Goal: Navigation & Orientation: Find specific page/section

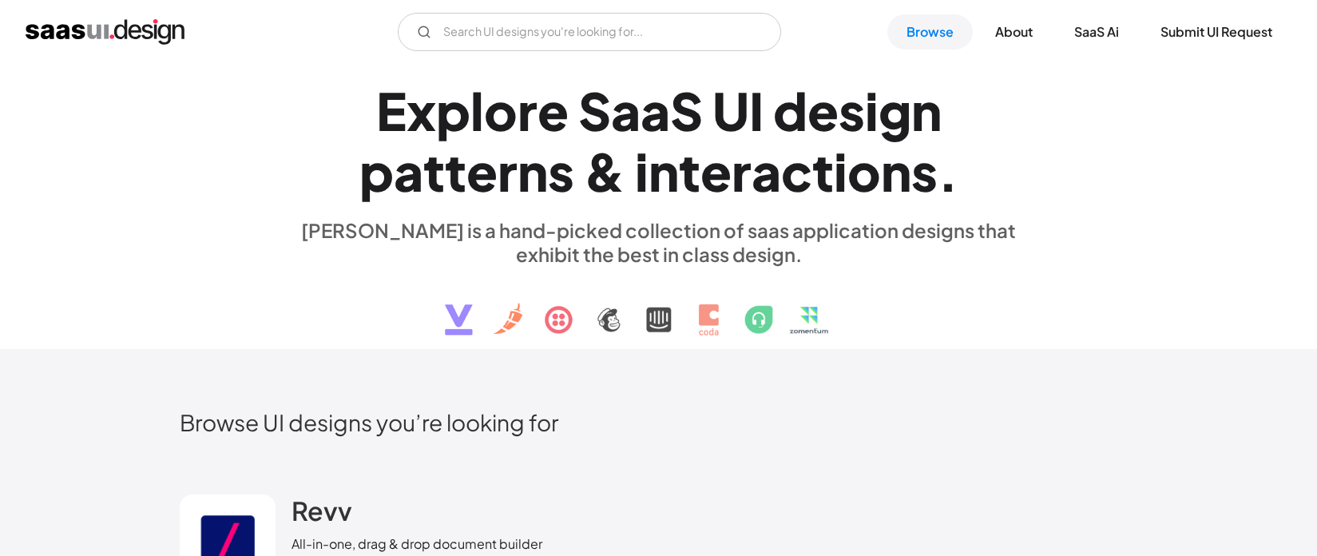
scroll to position [21, 0]
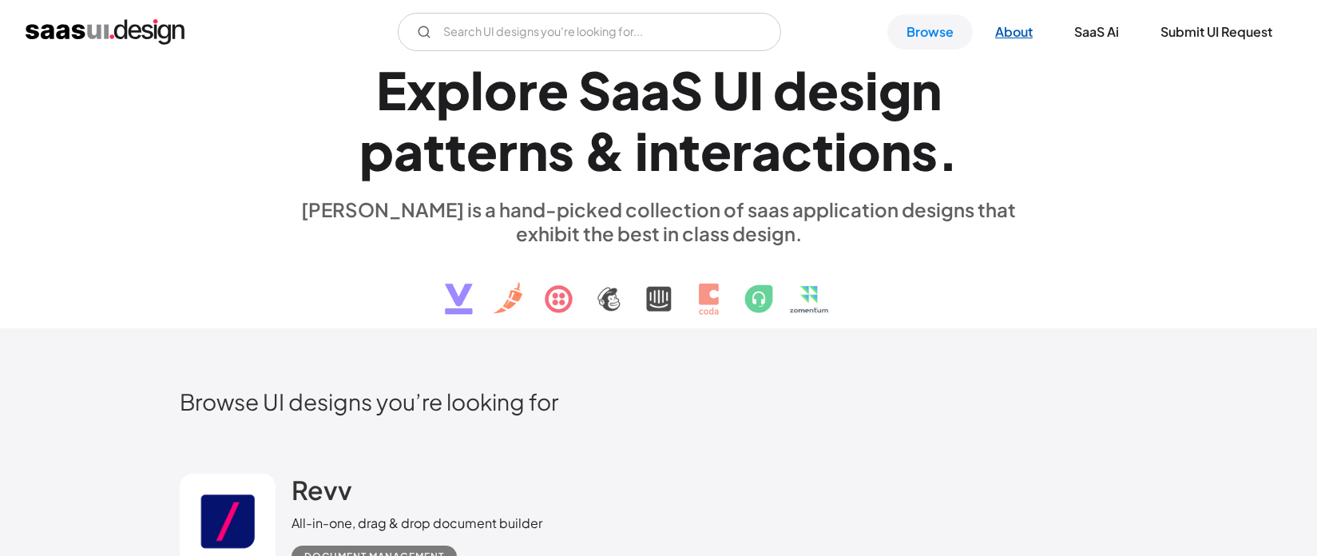
click at [1009, 40] on link "About" at bounding box center [1014, 31] width 76 height 35
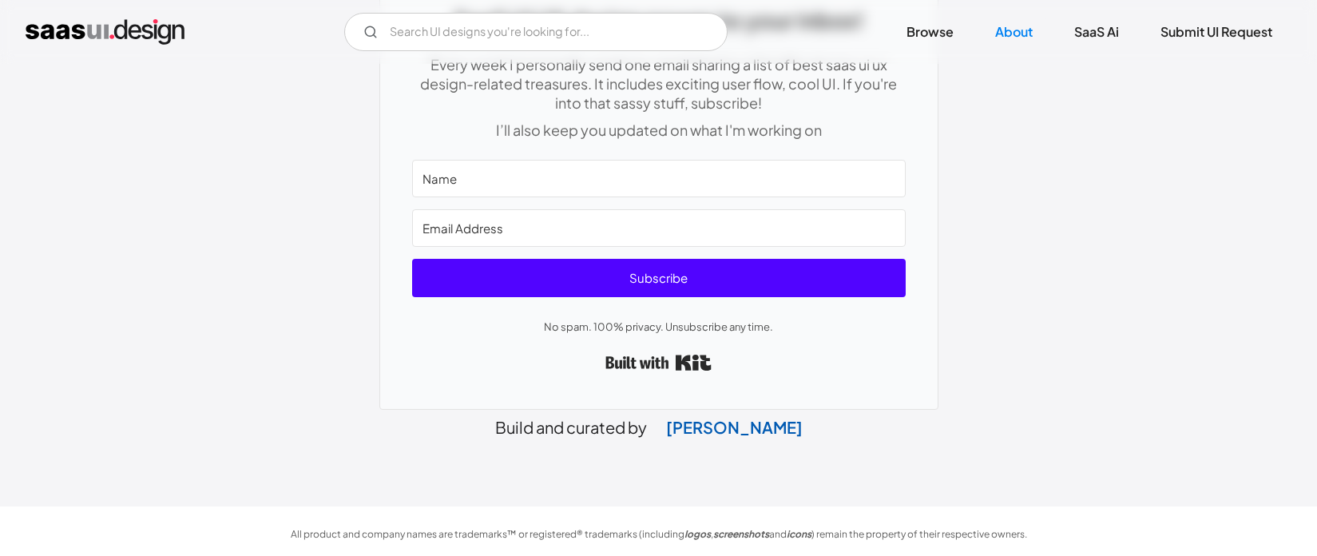
scroll to position [861, 0]
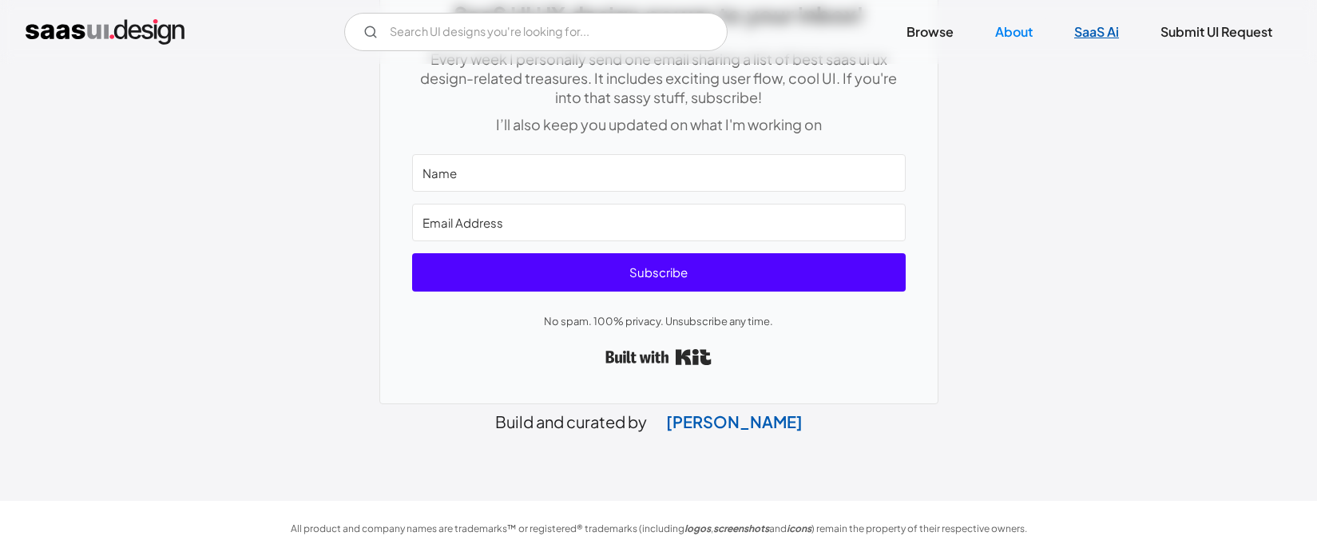
click at [1095, 36] on link "SaaS Ai" at bounding box center [1096, 31] width 83 height 35
click at [1195, 40] on link "Submit UI Request" at bounding box center [1216, 31] width 150 height 35
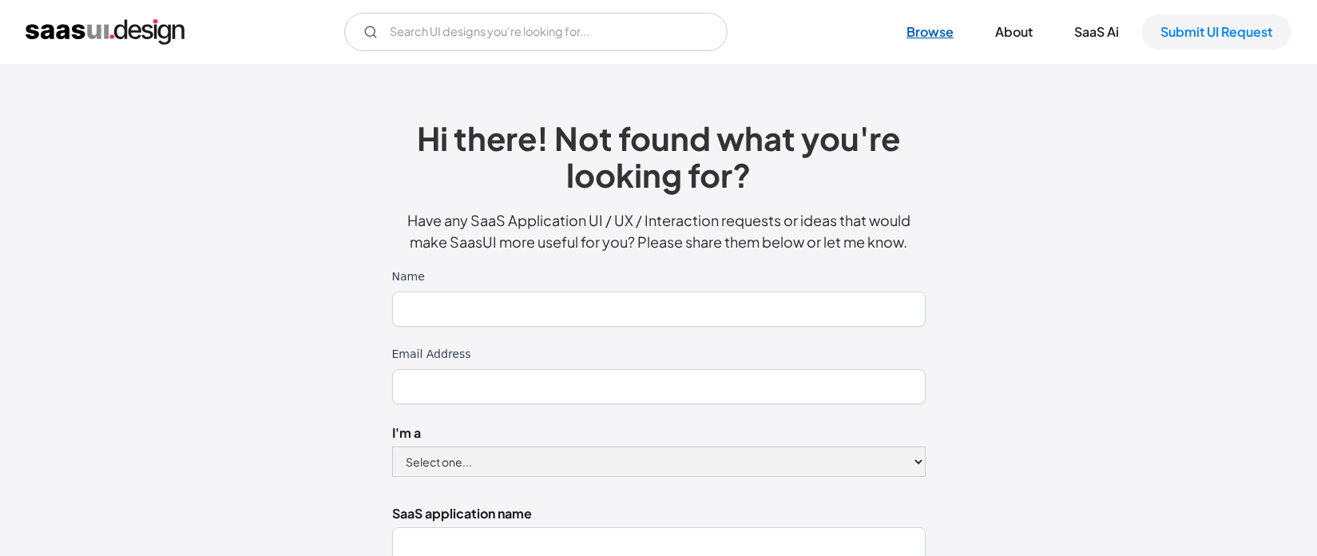
click at [914, 39] on link "Browse" at bounding box center [929, 31] width 85 height 35
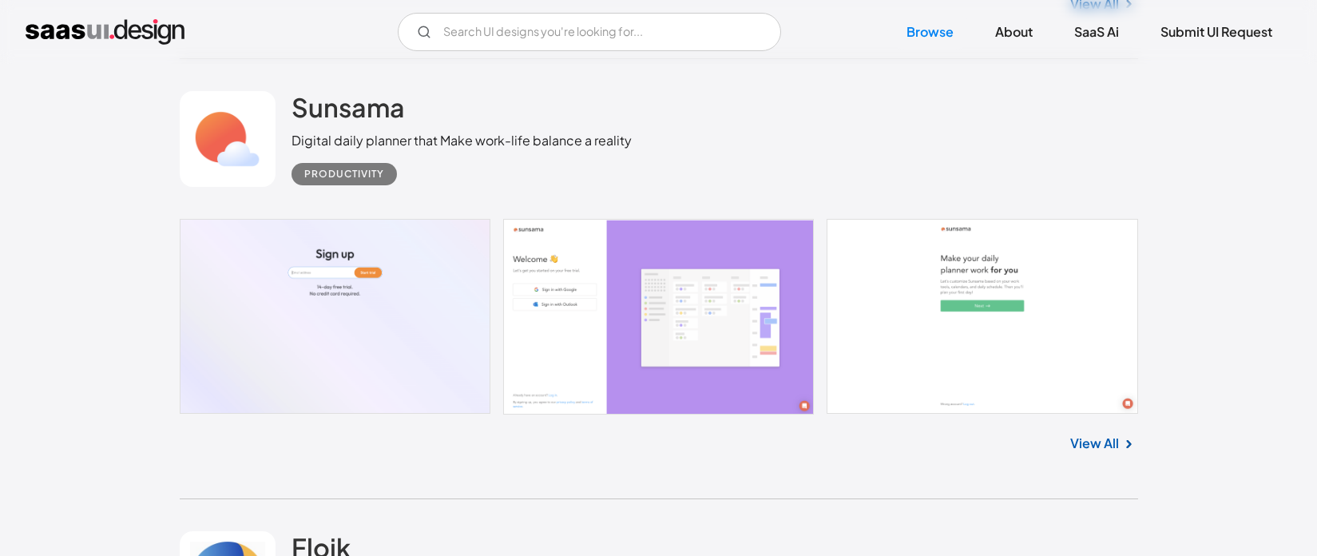
scroll to position [14324, 0]
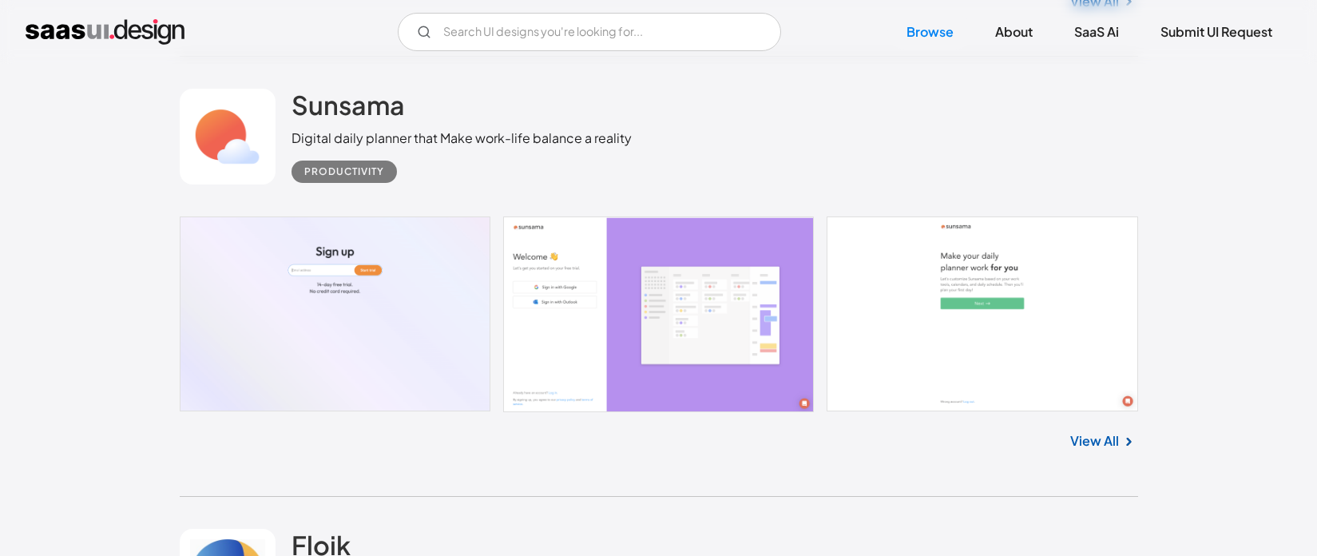
click at [369, 274] on link at bounding box center [659, 313] width 958 height 195
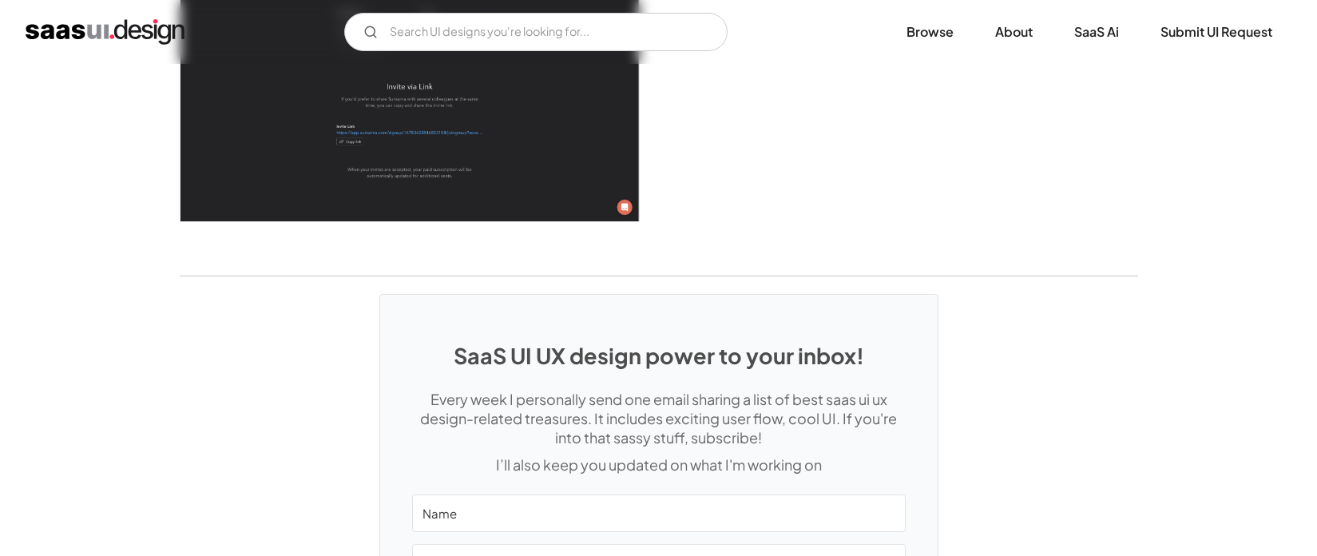
scroll to position [4650, 0]
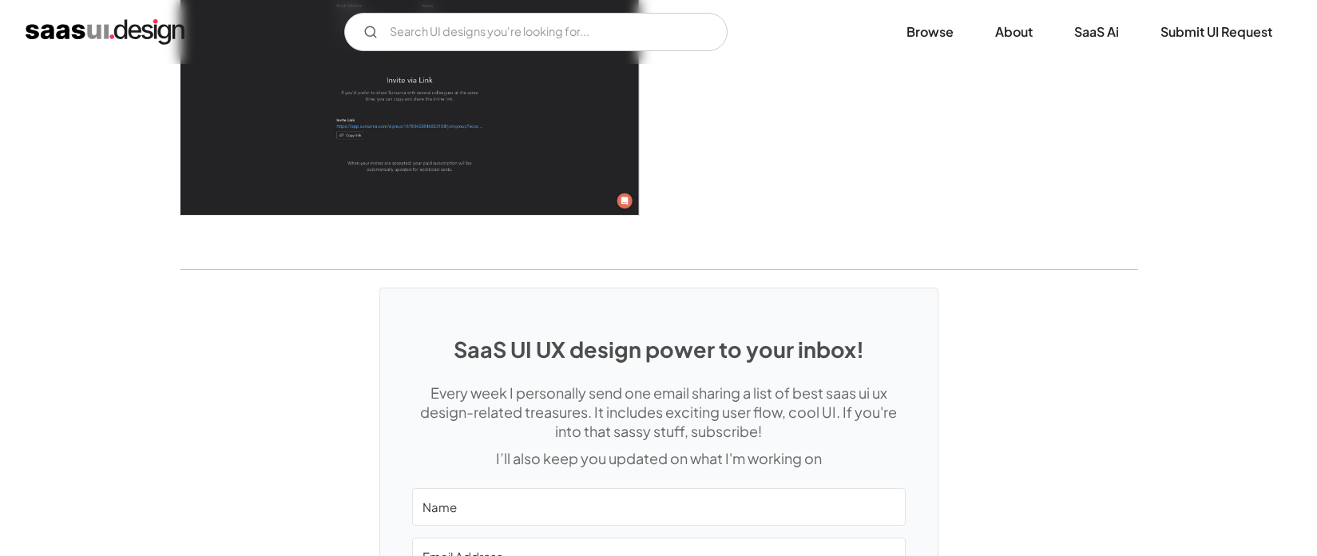
click at [50, 34] on img "home" at bounding box center [105, 32] width 159 height 26
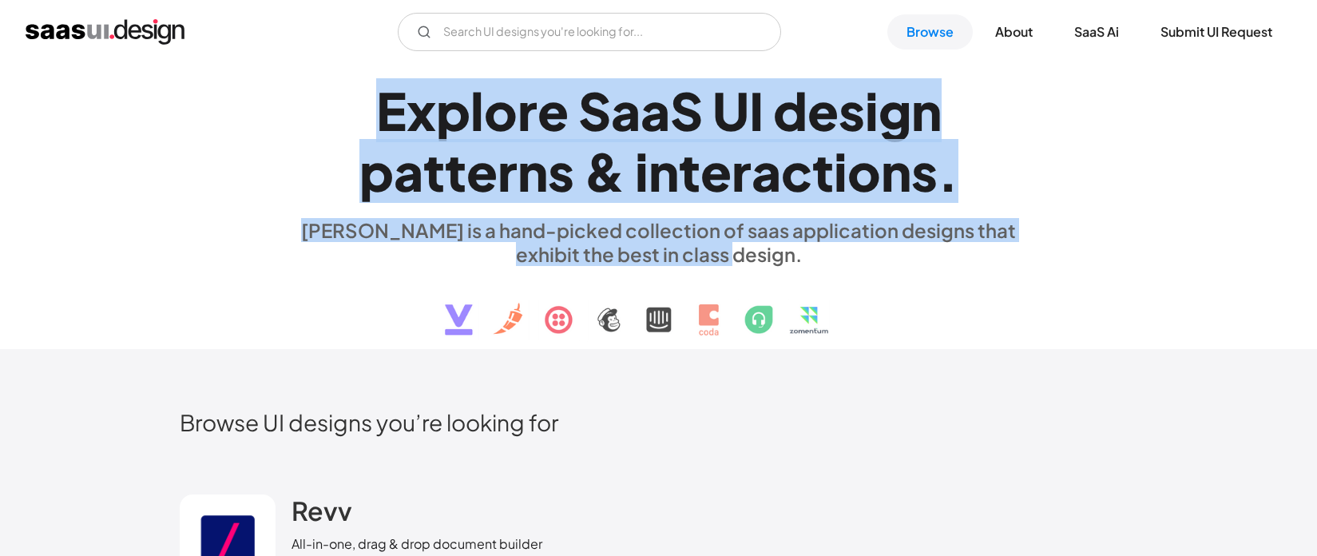
drag, startPoint x: 387, startPoint y: 114, endPoint x: 942, endPoint y: 268, distance: 575.8
click at [942, 268] on div "E x p l o r e S a a S U I d e s i g n p a t t e r n s & i n t e r a c t i o n s…" at bounding box center [658, 207] width 735 height 286
drag, startPoint x: 717, startPoint y: 212, endPoint x: 331, endPoint y: 106, distance: 400.1
click at [331, 106] on div "E x p l o r e S a a S U I d e s i g n p a t t e r n s & i n t e r a c t i o n s…" at bounding box center [658, 207] width 735 height 286
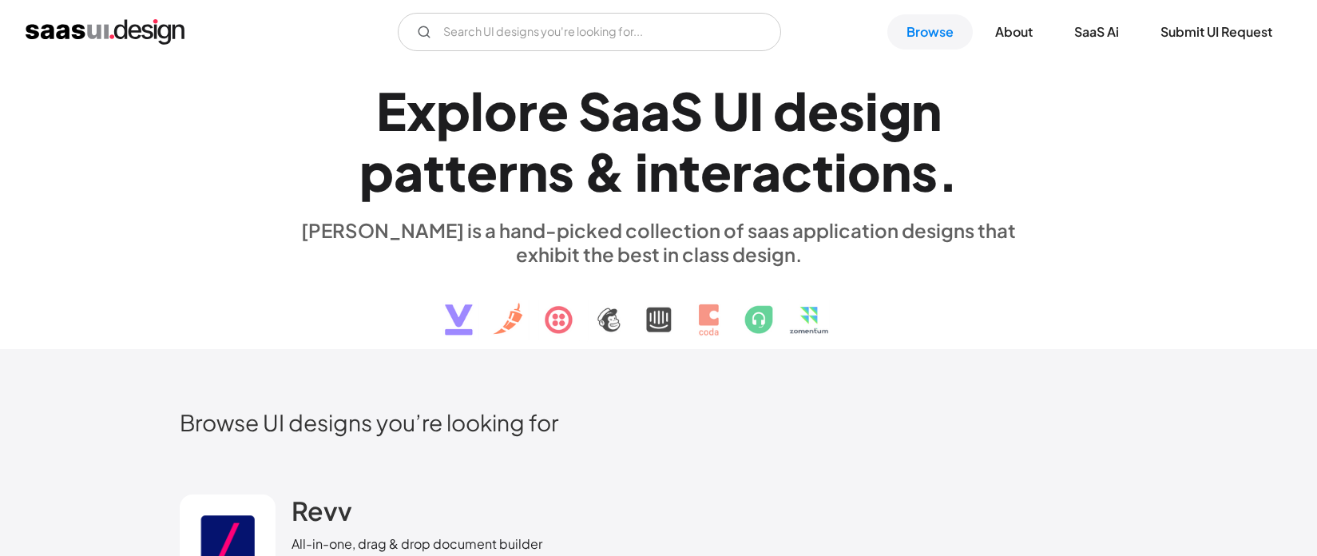
drag, startPoint x: 331, startPoint y: 106, endPoint x: 314, endPoint y: 106, distance: 17.6
click at [331, 106] on h1 "E x p l o r e S a a S U I d e s i g n p a t t e r n s & i n t e r a c t i o n s…" at bounding box center [658, 141] width 735 height 123
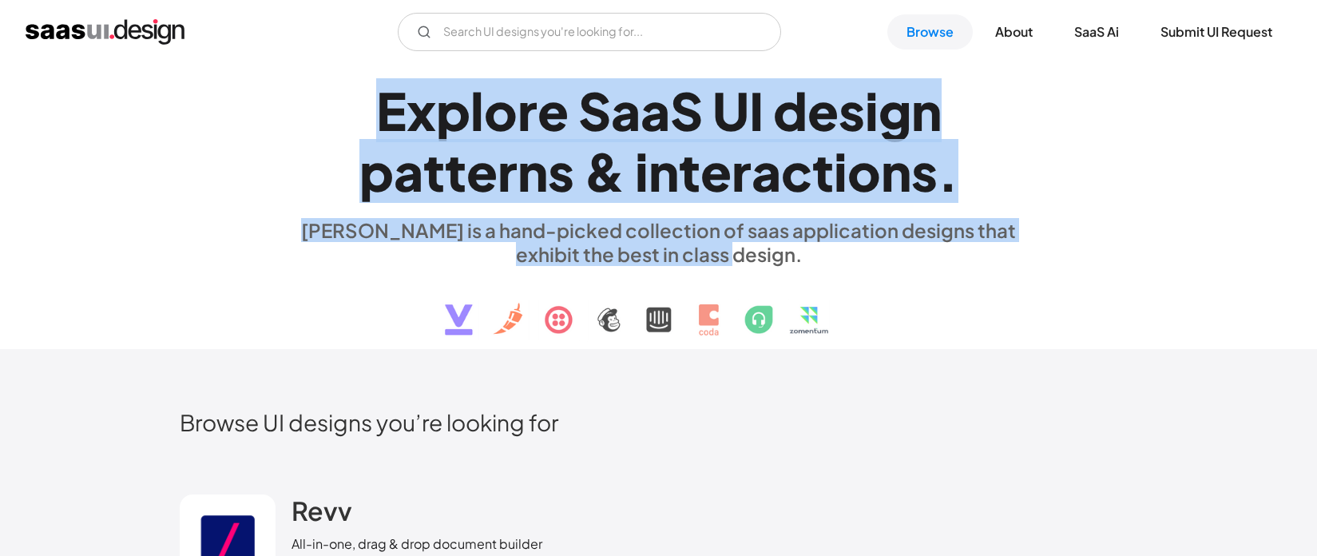
drag, startPoint x: 311, startPoint y: 107, endPoint x: 975, endPoint y: 309, distance: 693.7
click at [975, 309] on div "E x p l o r e S a a S U I d e s i g n p a t t e r n s & i n t e r a c t i o n s…" at bounding box center [658, 207] width 735 height 286
drag, startPoint x: 933, startPoint y: 278, endPoint x: 922, endPoint y: 277, distance: 10.4
click at [928, 278] on div "E x p l o r e S a a S U I d e s i g n p a t t e r n s & i n t e r a c t i o n s…" at bounding box center [658, 207] width 735 height 286
drag, startPoint x: 707, startPoint y: 228, endPoint x: 383, endPoint y: 106, distance: 345.7
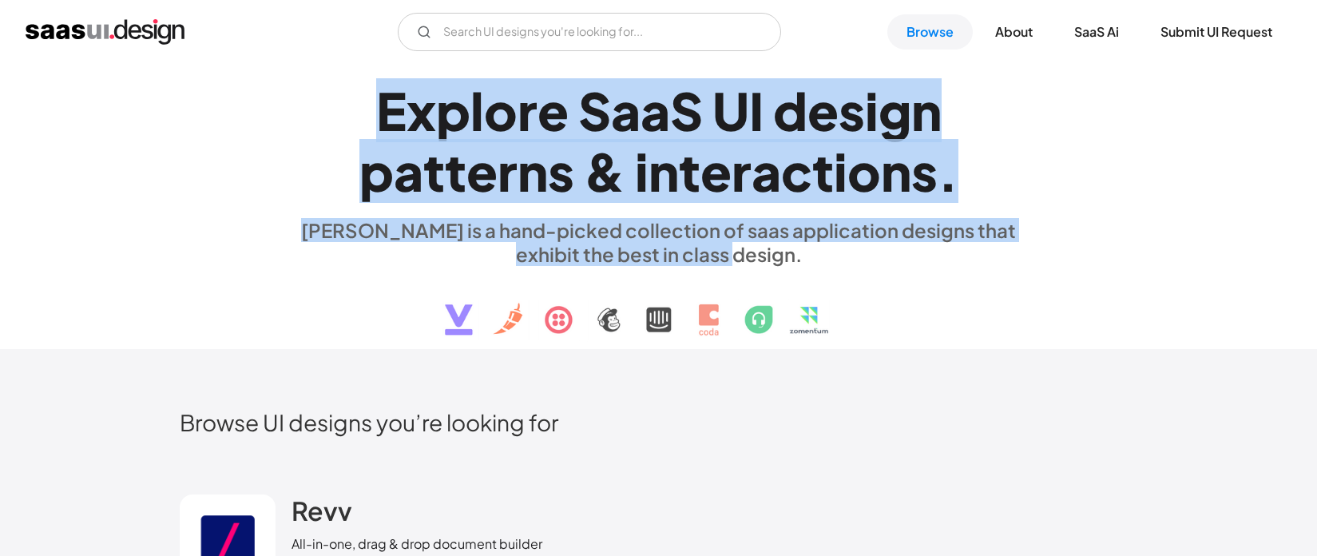
click at [383, 106] on div "E x p l o r e S a a S U I d e s i g n p a t t e r n s & i n t e r a c t i o n s…" at bounding box center [658, 207] width 735 height 286
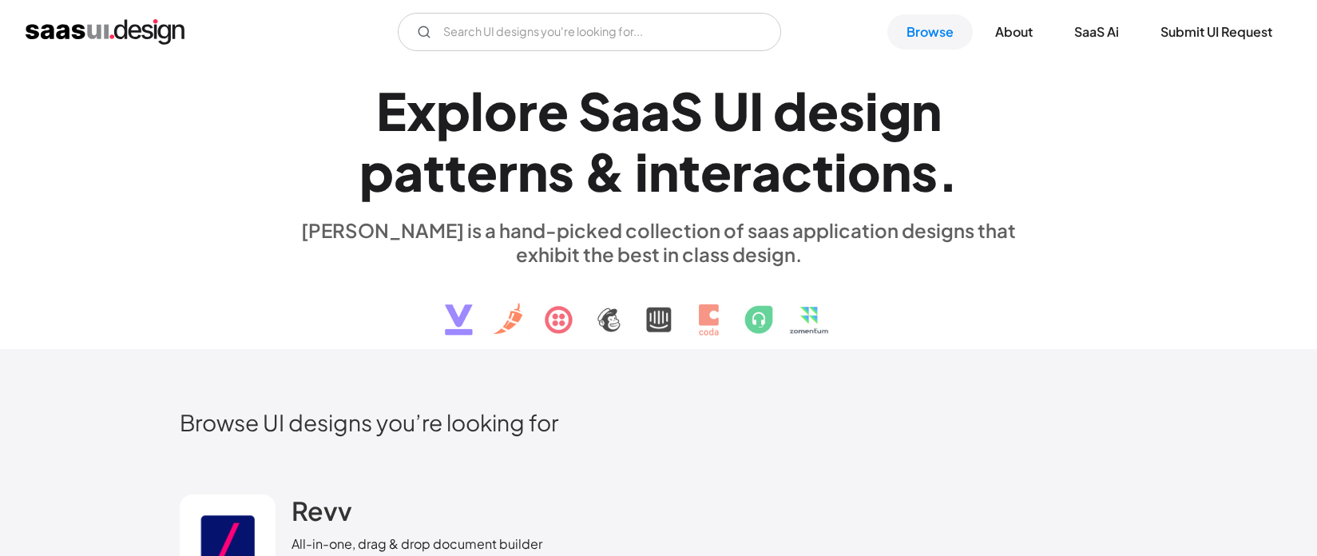
drag, startPoint x: 383, startPoint y: 106, endPoint x: 372, endPoint y: 108, distance: 11.3
click at [381, 108] on div "E" at bounding box center [391, 110] width 30 height 61
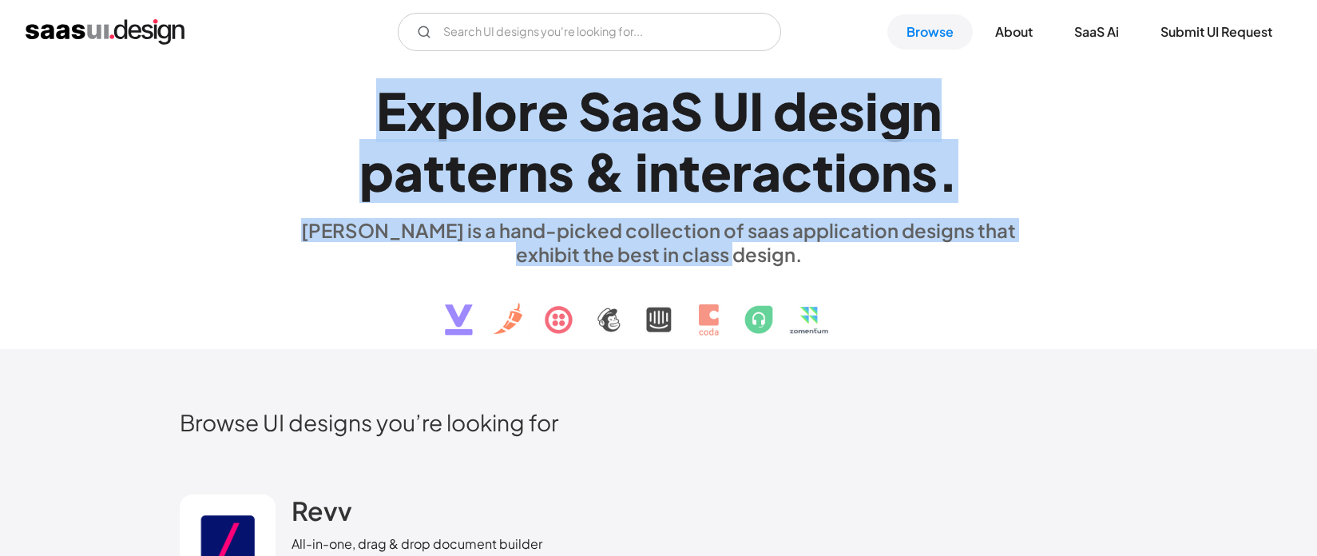
drag, startPoint x: 498, startPoint y: 162, endPoint x: 779, endPoint y: 247, distance: 292.8
click at [779, 247] on div "E x p l o r e S a a S U I d e s i g n p a t t e r n s & i n t e r a c t i o n s…" at bounding box center [658, 207] width 735 height 286
click at [779, 247] on div "[PERSON_NAME] is a hand-picked collection of saas application designs that exhi…" at bounding box center [658, 242] width 735 height 48
drag, startPoint x: 736, startPoint y: 240, endPoint x: 360, endPoint y: 124, distance: 393.6
click at [362, 124] on div "E x p l o r e S a a S U I d e s i g n p a t t e r n s & i n t e r a c t i o n s…" at bounding box center [658, 207] width 735 height 286
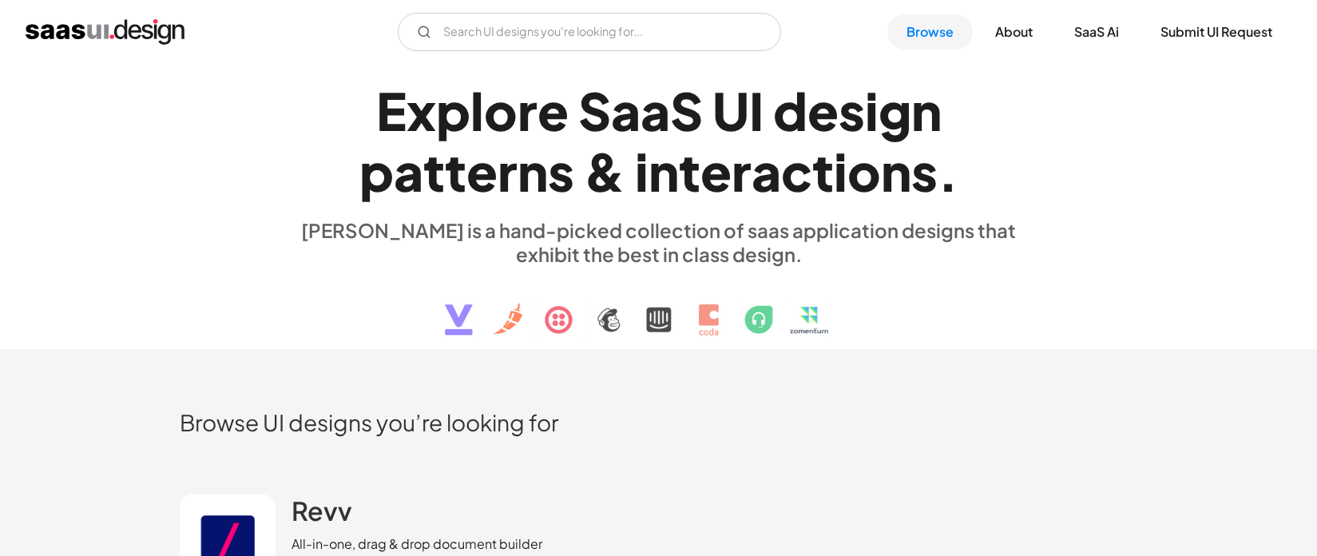
drag, startPoint x: 360, startPoint y: 124, endPoint x: 350, endPoint y: 119, distance: 11.4
click at [360, 124] on h1 "E x p l o r e S a a S U I d e s i g n p a t t e r n s & i n t e r a c t i o n s…" at bounding box center [658, 141] width 735 height 123
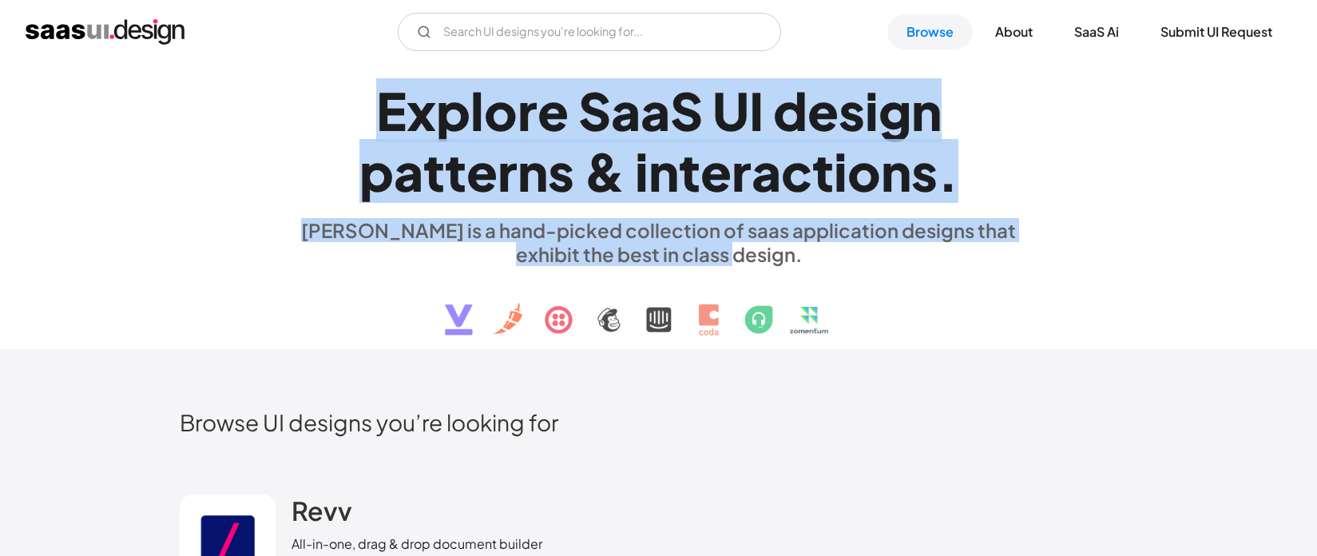
drag, startPoint x: 415, startPoint y: 125, endPoint x: 828, endPoint y: 257, distance: 433.4
click at [828, 257] on div "E x p l o r e S a a S U I d e s i g n p a t t e r n s & i n t e r a c t i o n s…" at bounding box center [658, 207] width 735 height 286
click at [828, 257] on div "[PERSON_NAME] is a hand-picked collection of saas application designs that exhi…" at bounding box center [658, 242] width 735 height 48
drag, startPoint x: 832, startPoint y: 257, endPoint x: 376, endPoint y: 108, distance: 479.8
click at [376, 108] on div "E x p l o r e S a a S U I d e s i g n p a t t e r n s & i n t e r a c t i o n s…" at bounding box center [658, 207] width 735 height 286
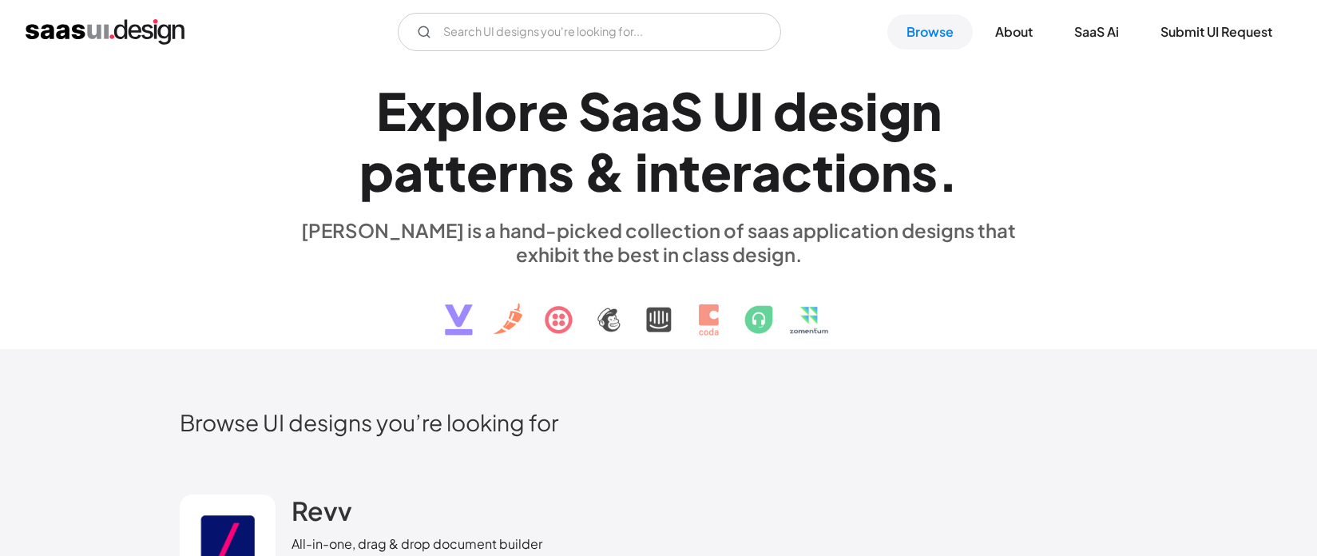
drag, startPoint x: 376, startPoint y: 108, endPoint x: 371, endPoint y: 117, distance: 10.0
click at [376, 111] on div "E" at bounding box center [391, 110] width 30 height 61
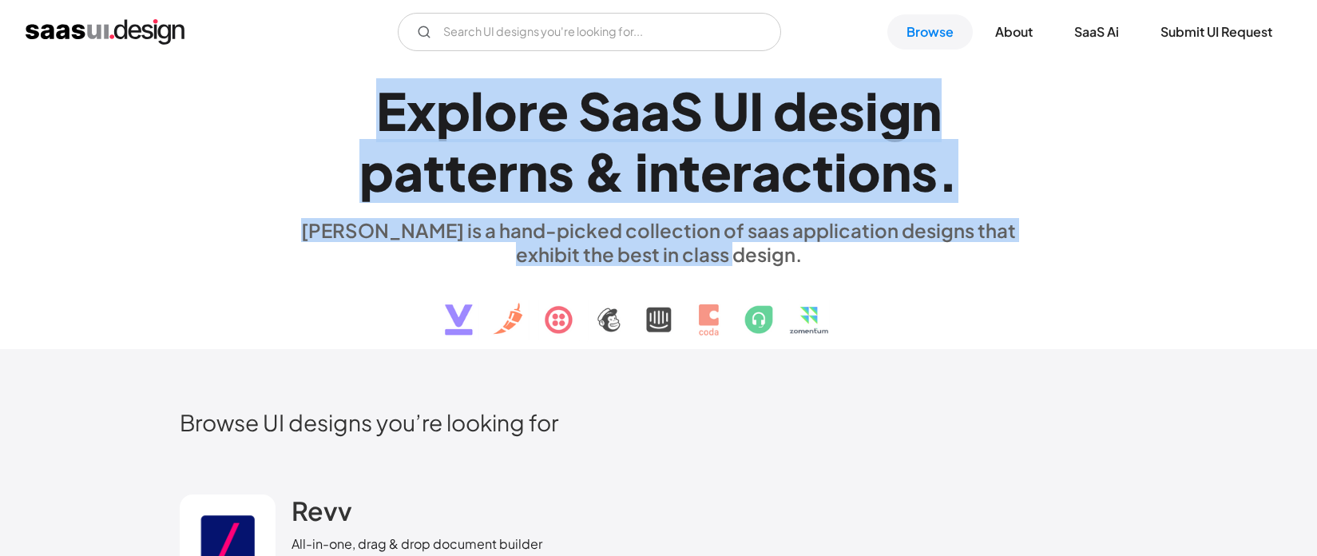
drag, startPoint x: 372, startPoint y: 118, endPoint x: 806, endPoint y: 260, distance: 456.3
click at [806, 260] on div "E x p l o r e S a a S U I d e s i g n p a t t e r n s & i n t e r a c t i o n s…" at bounding box center [658, 207] width 735 height 286
click at [807, 260] on div "[PERSON_NAME] is a hand-picked collection of saas application designs that exhi…" at bounding box center [658, 242] width 735 height 48
drag, startPoint x: 789, startPoint y: 248, endPoint x: 363, endPoint y: 118, distance: 445.1
click at [363, 118] on div "E x p l o r e S a a S U I d e s i g n p a t t e r n s & i n t e r a c t i o n s…" at bounding box center [658, 207] width 735 height 286
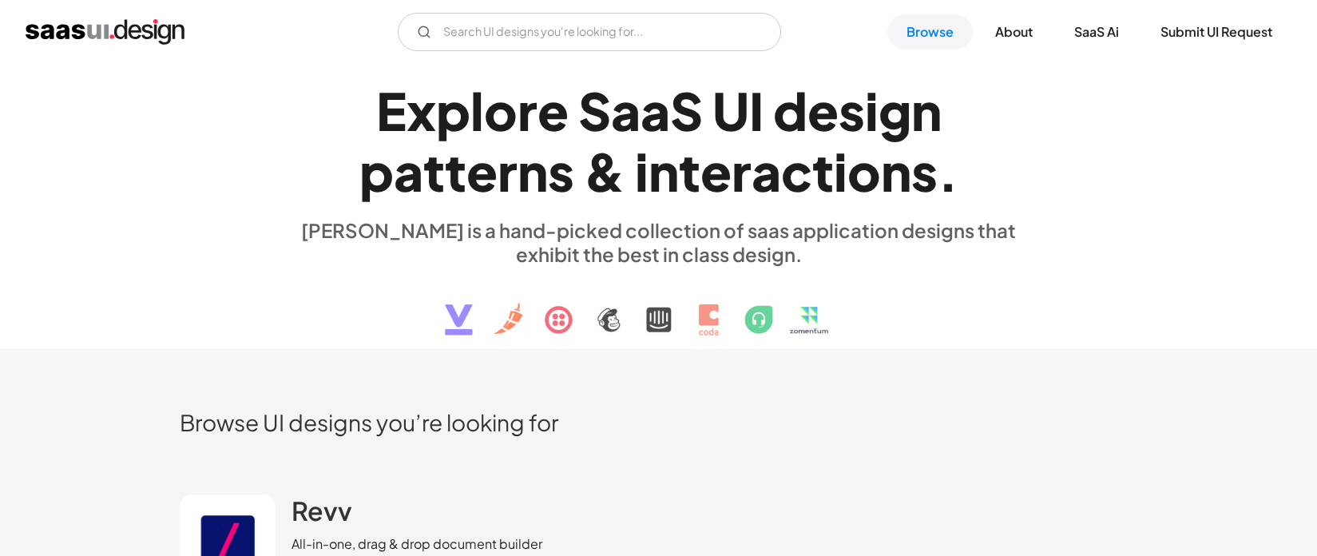
click at [363, 119] on h1 "E x p l o r e S a a S U I d e s i g n p a t t e r n s & i n t e r a c t i o n s…" at bounding box center [658, 141] width 735 height 123
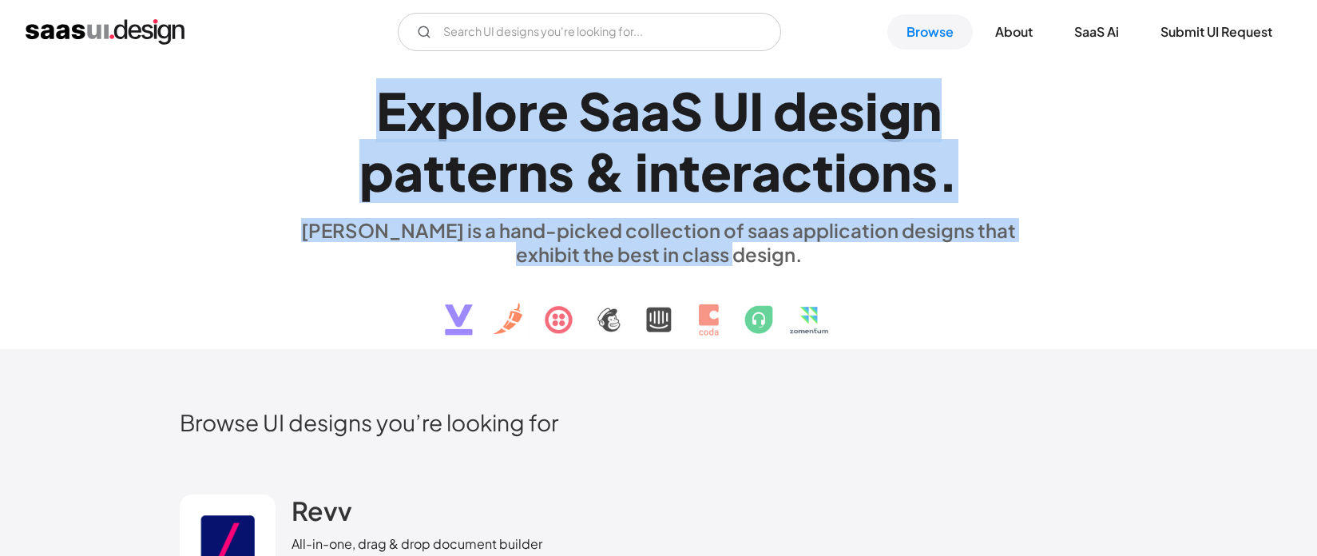
drag, startPoint x: 368, startPoint y: 122, endPoint x: 823, endPoint y: 260, distance: 475.5
click at [823, 260] on div "E x p l o r e S a a S U I d e s i g n p a t t e r n s & i n t e r a c t i o n s…" at bounding box center [658, 207] width 735 height 286
click at [823, 260] on div "[PERSON_NAME] is a hand-picked collection of saas application designs that exhi…" at bounding box center [658, 242] width 735 height 48
drag, startPoint x: 760, startPoint y: 248, endPoint x: 386, endPoint y: 119, distance: 396.0
click at [386, 119] on div "E x p l o r e S a a S U I d e s i g n p a t t e r n s & i n t e r a c t i o n s…" at bounding box center [658, 207] width 735 height 286
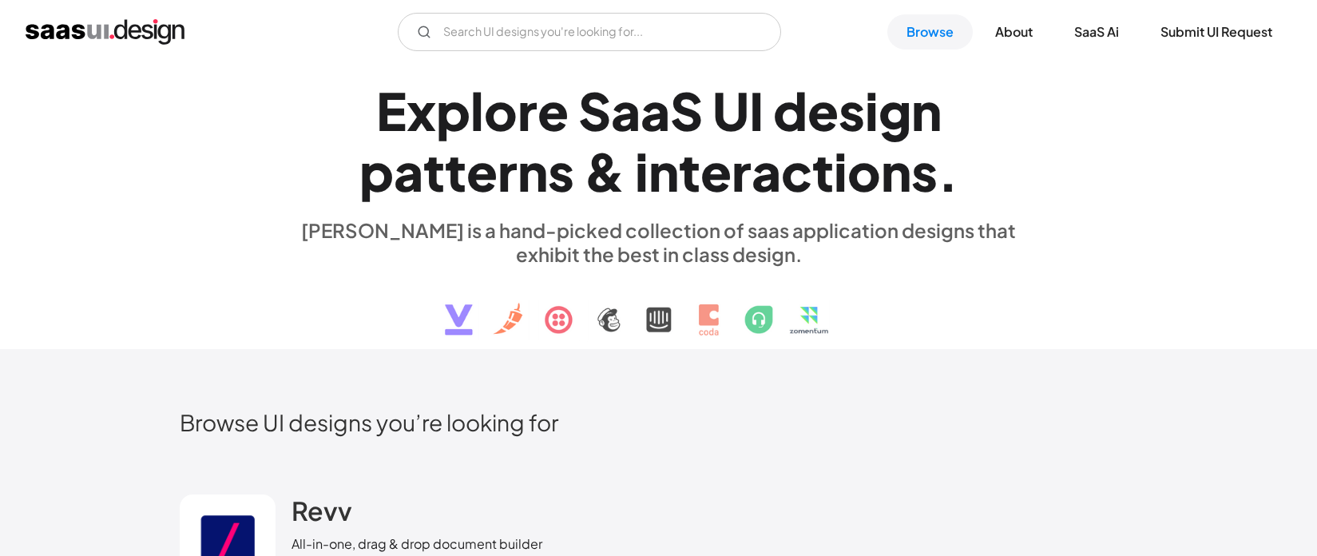
click at [387, 119] on div "E" at bounding box center [391, 110] width 30 height 61
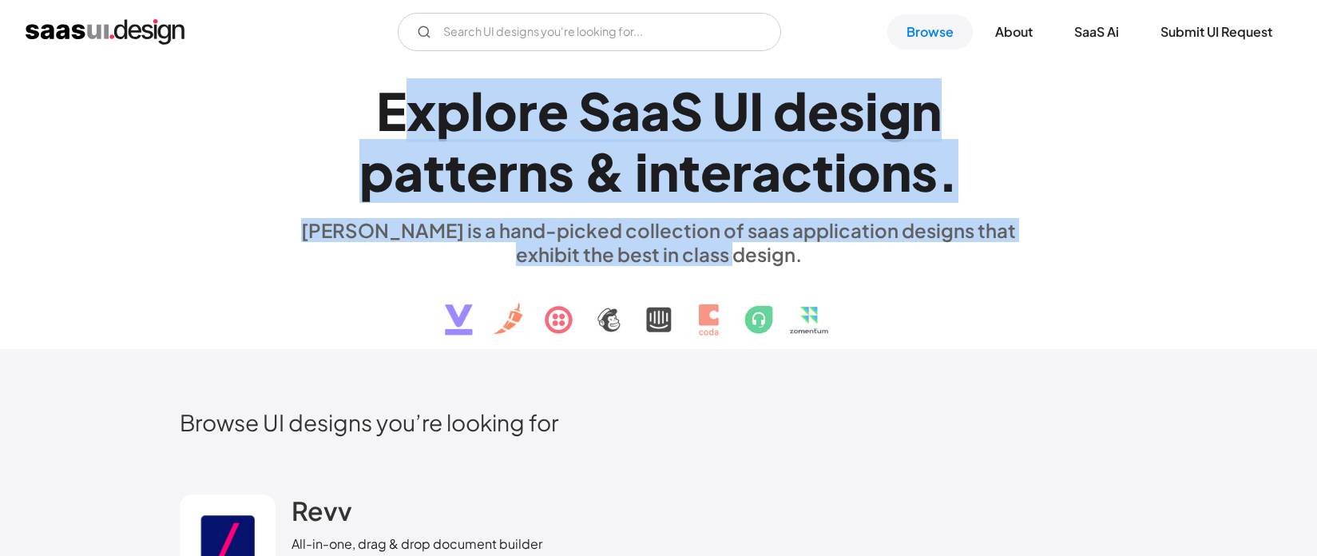
drag, startPoint x: 422, startPoint y: 130, endPoint x: 922, endPoint y: 271, distance: 518.5
click at [922, 271] on div "E x p l o r e S a a S U I d e s i g n p a t t e r n s & i n t e r a c t i o n s…" at bounding box center [658, 207] width 735 height 286
drag, startPoint x: 922, startPoint y: 271, endPoint x: 891, endPoint y: 269, distance: 30.4
click at [922, 271] on div "E x p l o r e S a a S U I d e s i g n p a t t e r n s & i n t e r a c t i o n s…" at bounding box center [658, 207] width 735 height 286
drag, startPoint x: 660, startPoint y: 203, endPoint x: 387, endPoint y: 114, distance: 286.4
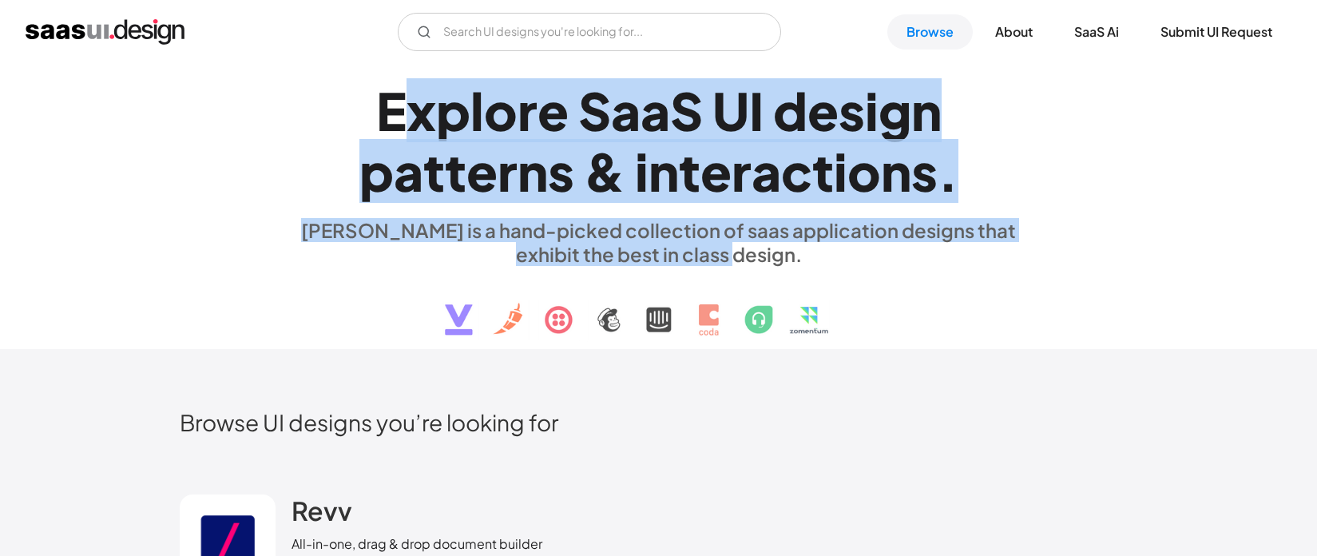
click at [389, 114] on div "E x p l o r e S a a S U I d e s i g n p a t t e r n s & i n t e r a c t i o n s…" at bounding box center [658, 207] width 735 height 286
drag, startPoint x: 387, startPoint y: 114, endPoint x: 356, endPoint y: 110, distance: 31.4
click at [383, 114] on div "E" at bounding box center [391, 110] width 30 height 61
drag, startPoint x: 380, startPoint y: 116, endPoint x: 793, endPoint y: 264, distance: 438.5
click at [791, 264] on div "E x p l o r e S a a S U I d e s i g n p a t t e r n s & i n t e r a c t i o n s…" at bounding box center [658, 207] width 735 height 286
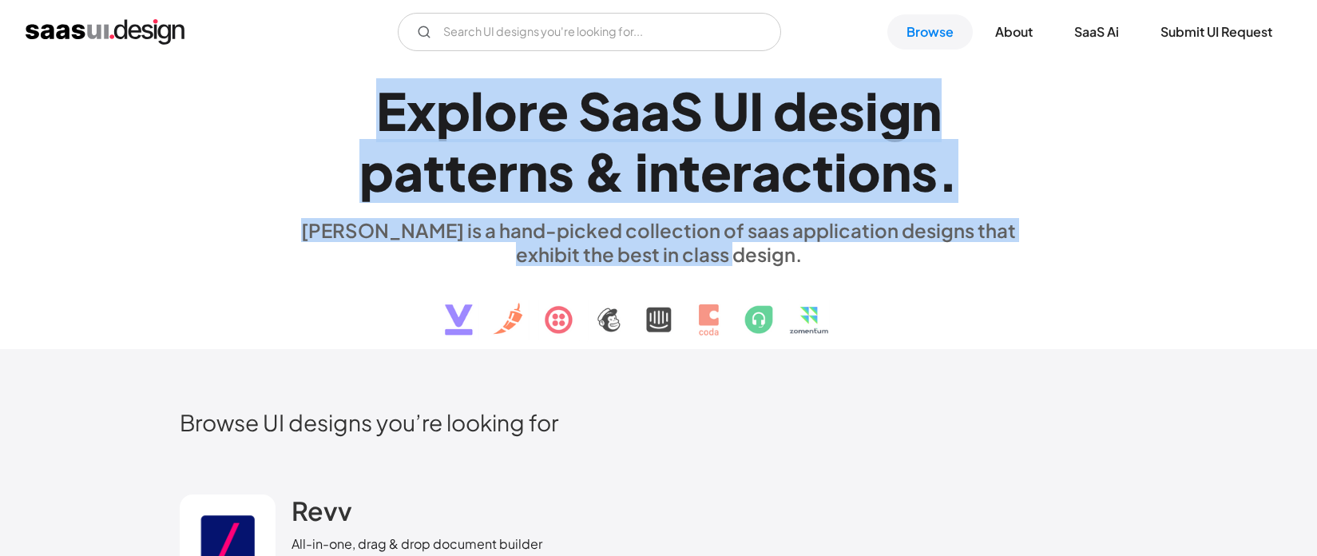
click at [795, 263] on div "[PERSON_NAME] is a hand-picked collection of saas application designs that exhi…" at bounding box center [658, 242] width 735 height 48
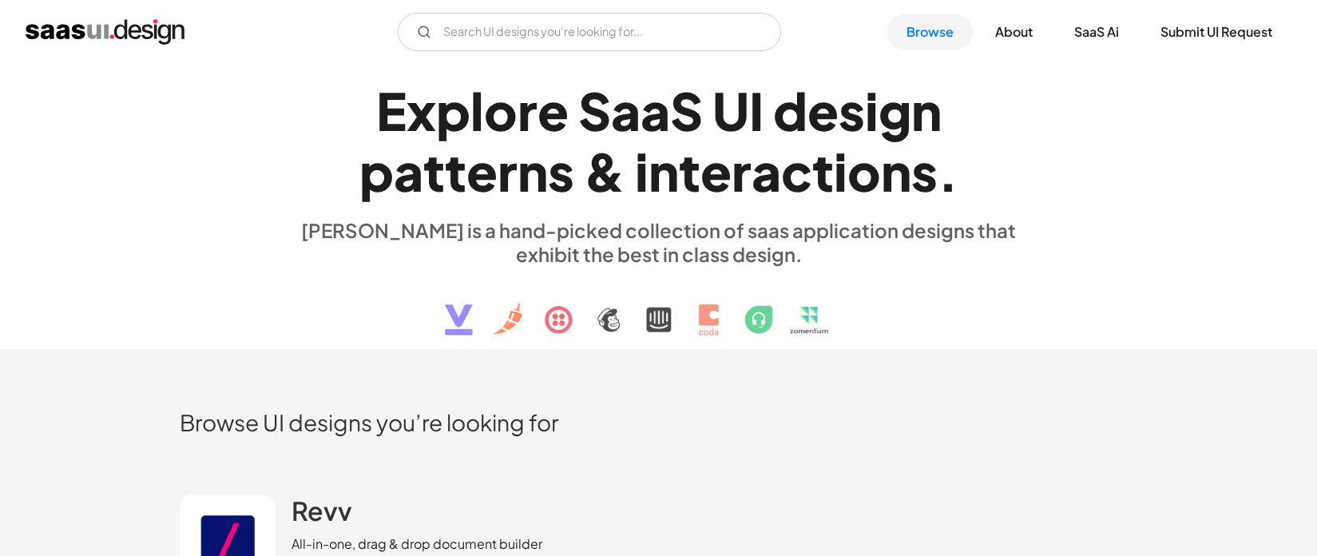
click at [989, 331] on div "E x p l o r e S a a S U I d e s i g n p a t t e r n s & i n t e r a c t i o n s…" at bounding box center [658, 207] width 735 height 286
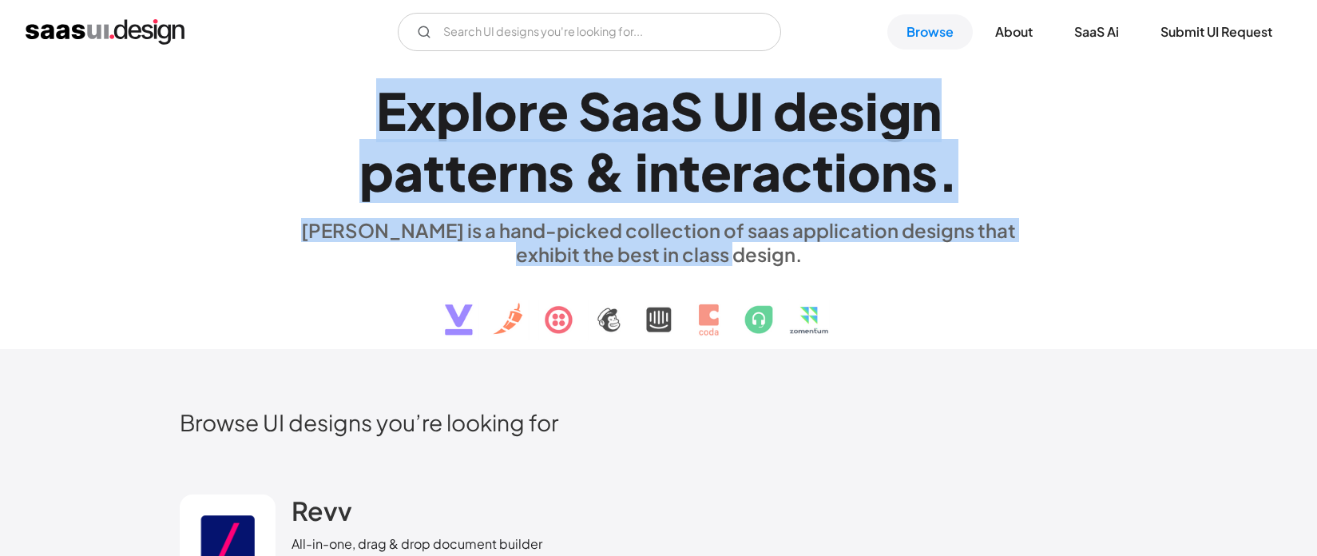
drag, startPoint x: 788, startPoint y: 261, endPoint x: 356, endPoint y: 123, distance: 453.6
click at [356, 123] on div "E x p l o r e S a a S U I d e s i g n p a t t e r n s & i n t e r a c t i o n s…" at bounding box center [658, 207] width 735 height 286
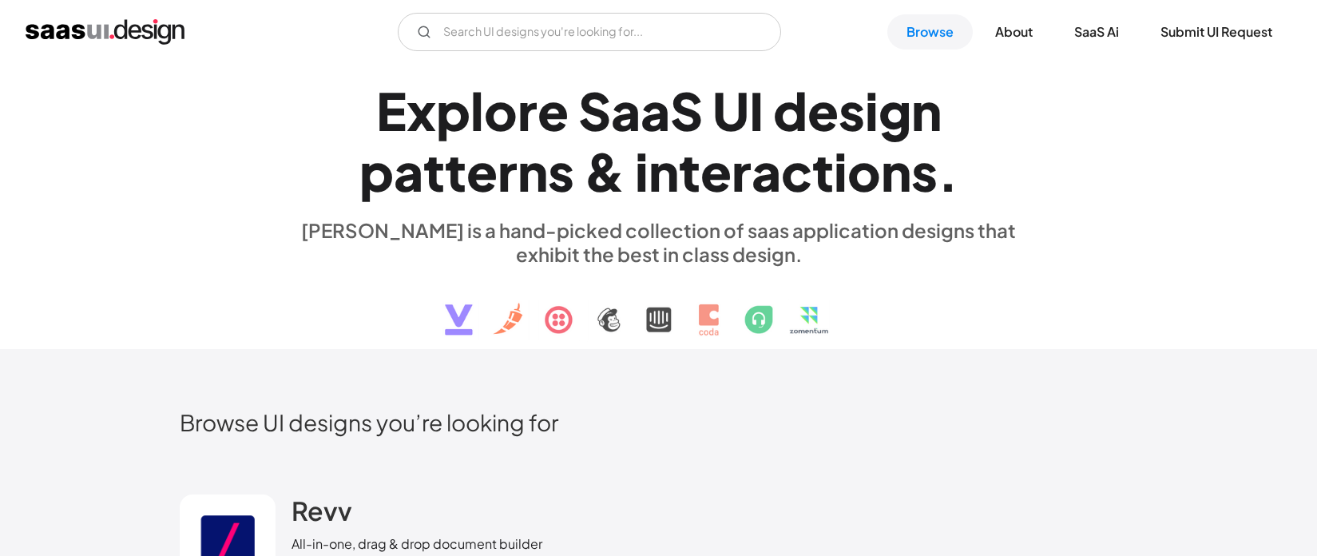
click at [356, 123] on h1 "E x p l o r e S a a S U I d e s i g n p a t t e r n s & i n t e r a c t i o n s…" at bounding box center [658, 141] width 735 height 123
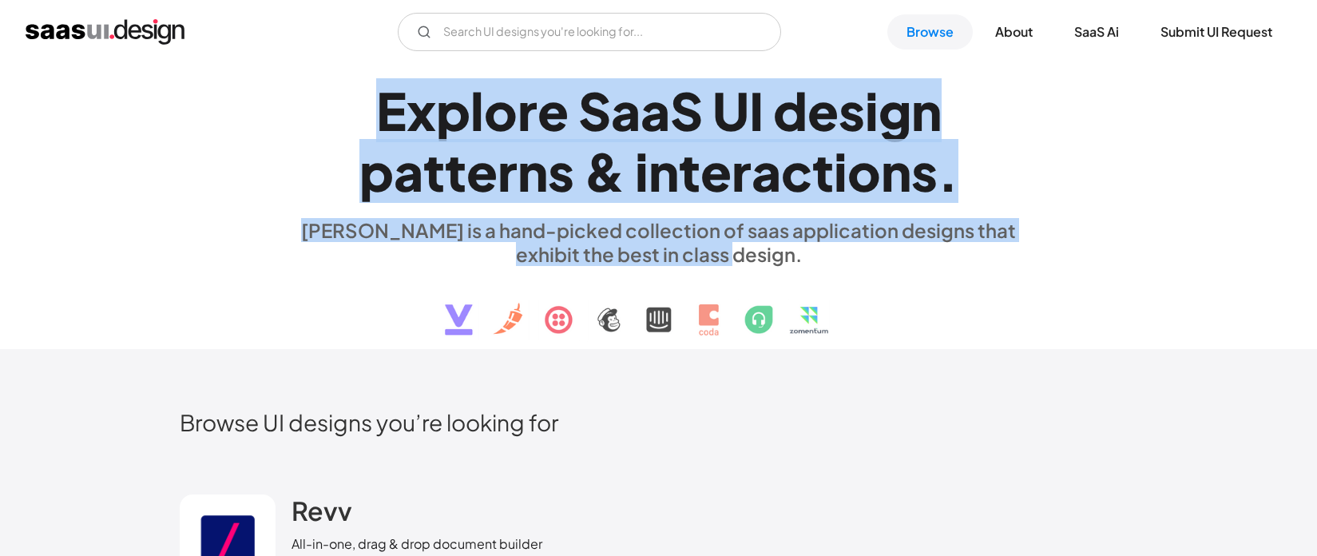
drag, startPoint x: 357, startPoint y: 113, endPoint x: 845, endPoint y: 257, distance: 508.9
click at [845, 257] on div "E x p l o r e S a a S U I d e s i g n p a t t e r n s & i n t e r a c t i o n s…" at bounding box center [658, 207] width 735 height 286
click at [845, 257] on div "[PERSON_NAME] is a hand-picked collection of saas application designs that exhi…" at bounding box center [658, 242] width 735 height 48
drag, startPoint x: 813, startPoint y: 253, endPoint x: 307, endPoint y: 119, distance: 523.0
click at [307, 119] on div "E x p l o r e S a a S U I d e s i g n p a t t e r n s & i n t e r a c t i o n s…" at bounding box center [658, 207] width 735 height 286
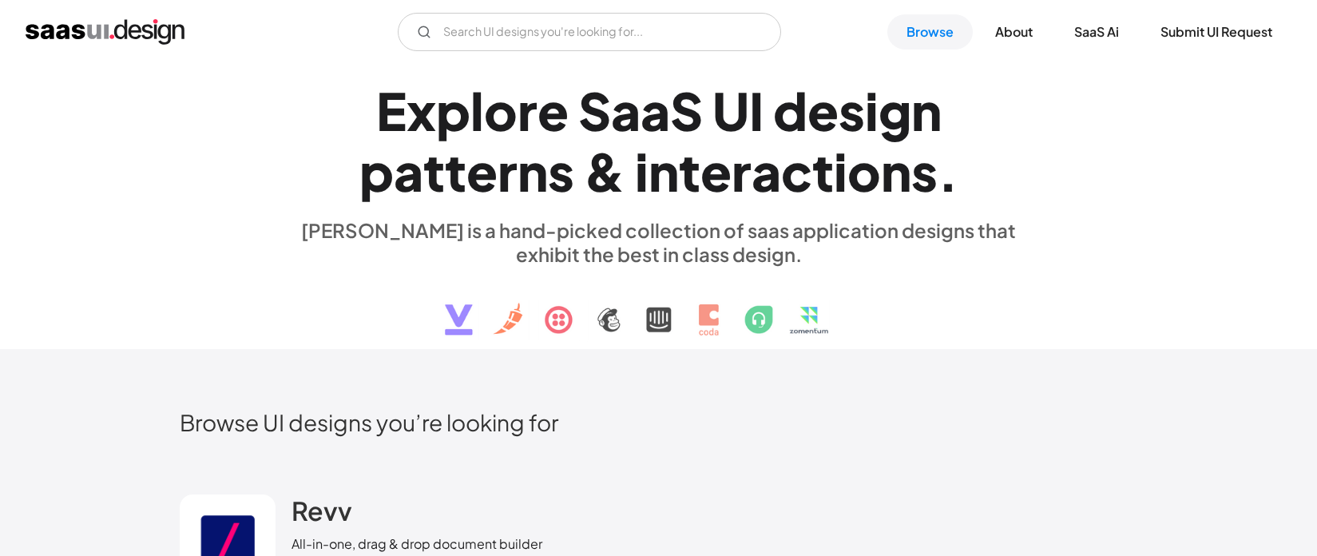
click at [307, 119] on h1 "E x p l o r e S a a S U I d e s i g n p a t t e r n s & i n t e r a c t i o n s…" at bounding box center [658, 141] width 735 height 123
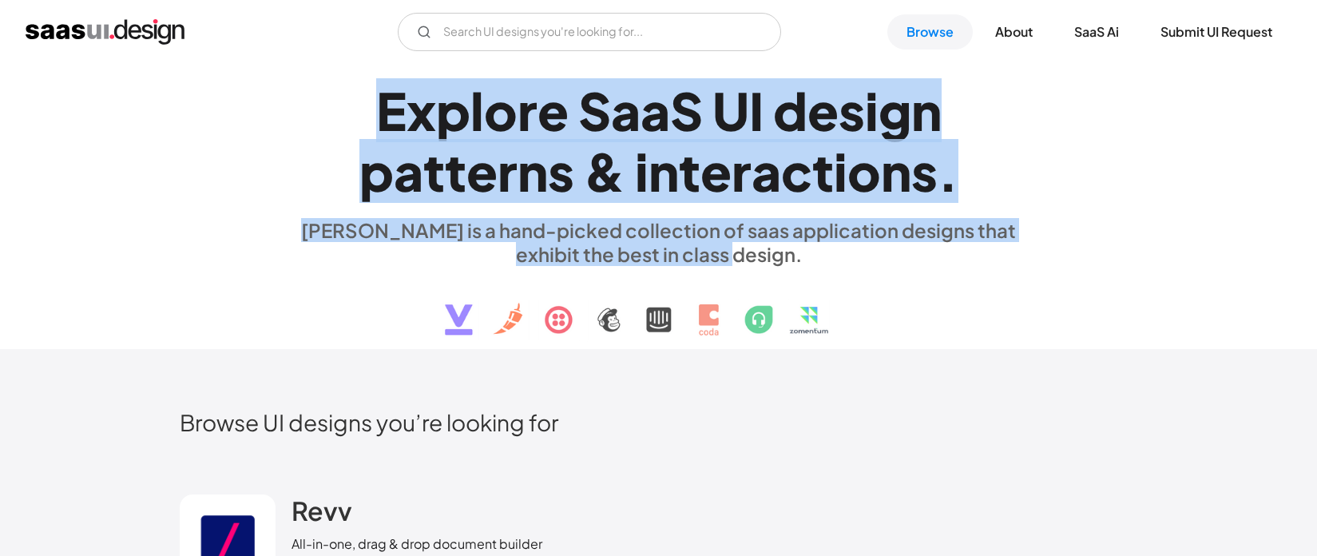
drag, startPoint x: 379, startPoint y: 121, endPoint x: 850, endPoint y: 255, distance: 489.7
click at [850, 255] on div "E x p l o r e S a a S U I d e s i g n p a t t e r n s & i n t e r a c t i o n s…" at bounding box center [658, 207] width 735 height 286
click at [850, 255] on div "[PERSON_NAME] is a hand-picked collection of saas application designs that exhi…" at bounding box center [658, 242] width 735 height 48
drag, startPoint x: 839, startPoint y: 252, endPoint x: 367, endPoint y: 112, distance: 492.2
click at [367, 112] on div "E x p l o r e S a a S U I d e s i g n p a t t e r n s & i n t e r a c t i o n s…" at bounding box center [658, 207] width 735 height 286
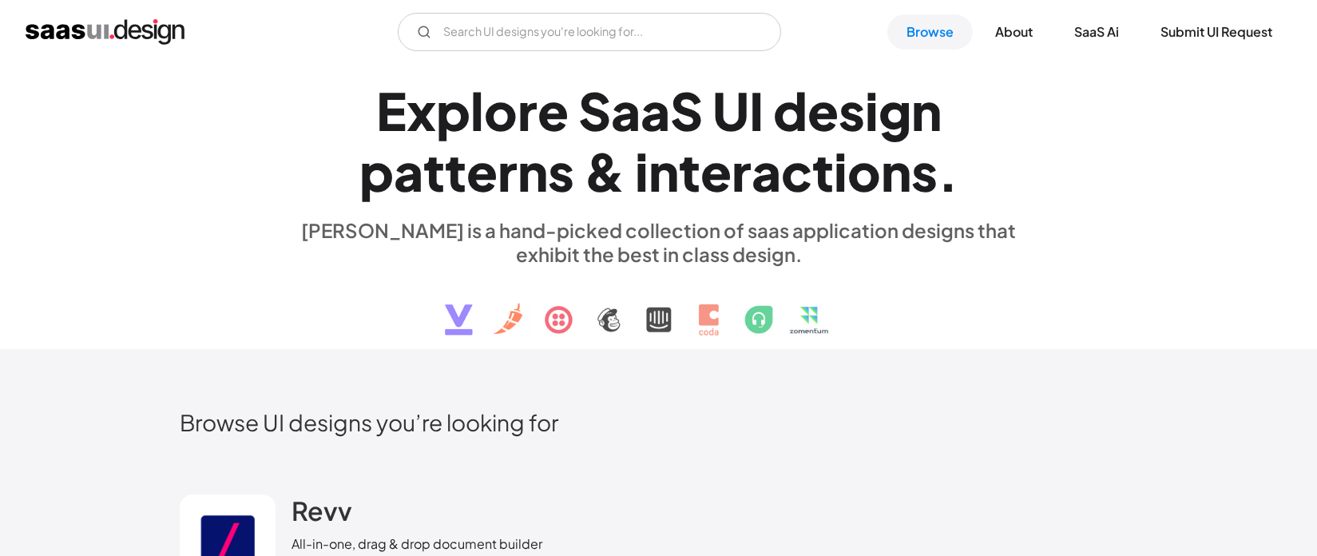
click at [367, 112] on h1 "E x p l o r e S a a S U I d e s i g n p a t t e r n s & i n t e r a c t i o n s…" at bounding box center [658, 141] width 735 height 123
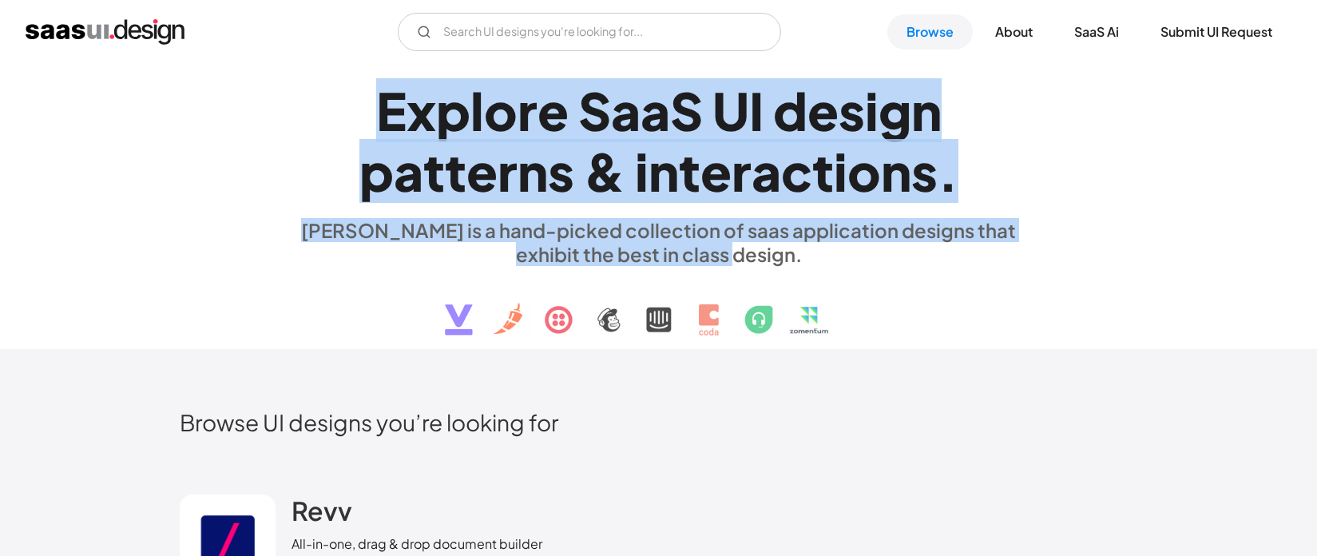
drag, startPoint x: 363, startPoint y: 113, endPoint x: 831, endPoint y: 256, distance: 489.9
click at [831, 256] on div "E x p l o r e S a a S U I d e s i g n p a t t e r n s & i n t e r a c t i o n s…" at bounding box center [658, 207] width 735 height 286
click at [831, 256] on div "[PERSON_NAME] is a hand-picked collection of saas application designs that exhi…" at bounding box center [658, 242] width 735 height 48
drag, startPoint x: 792, startPoint y: 249, endPoint x: 383, endPoint y: 121, distance: 429.1
click at [383, 121] on div "E x p l o r e S a a S U I d e s i g n p a t t e r n s & i n t e r a c t i o n s…" at bounding box center [658, 207] width 735 height 286
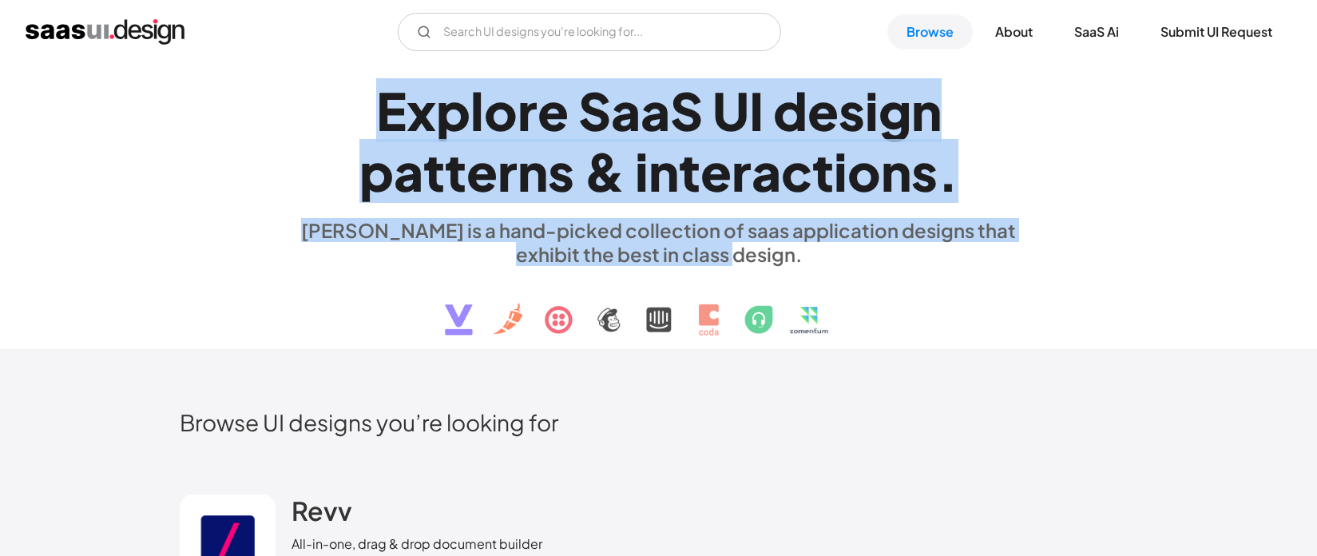
drag, startPoint x: 383, startPoint y: 121, endPoint x: 367, endPoint y: 110, distance: 18.8
click at [380, 120] on div "E" at bounding box center [391, 110] width 30 height 61
drag, startPoint x: 367, startPoint y: 110, endPoint x: 765, endPoint y: 256, distance: 423.7
click at [765, 256] on div "E x p l o r e S a a S U I d e s i g n p a t t e r n s & i n t e r a c t i o n s…" at bounding box center [658, 207] width 735 height 286
click at [767, 256] on div "[PERSON_NAME] is a hand-picked collection of saas application designs that exhi…" at bounding box center [658, 242] width 735 height 48
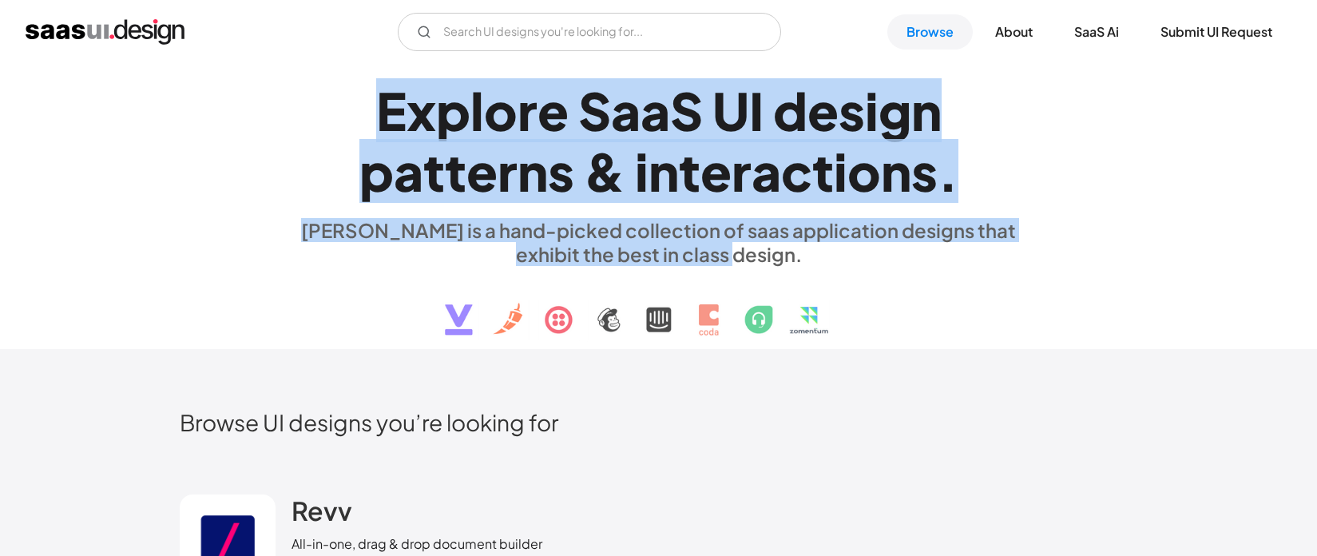
drag, startPoint x: 771, startPoint y: 256, endPoint x: 347, endPoint y: 108, distance: 449.3
click at [347, 108] on div "E x p l o r e S a a S U I d e s i g n p a t t e r n s & i n t e r a c t i o n s…" at bounding box center [658, 207] width 735 height 286
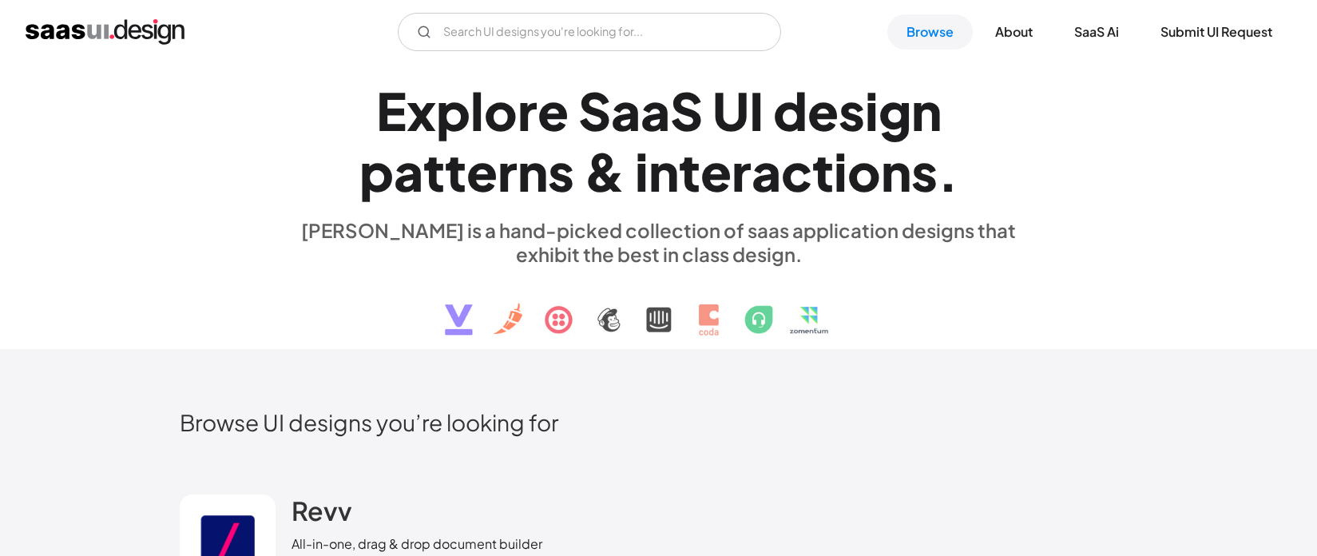
drag, startPoint x: 347, startPoint y: 108, endPoint x: 334, endPoint y: 106, distance: 13.7
click at [347, 108] on h1 "E x p l o r e S a a S U I d e s i g n p a t t e r n s & i n t e r a c t i o n s…" at bounding box center [658, 141] width 735 height 123
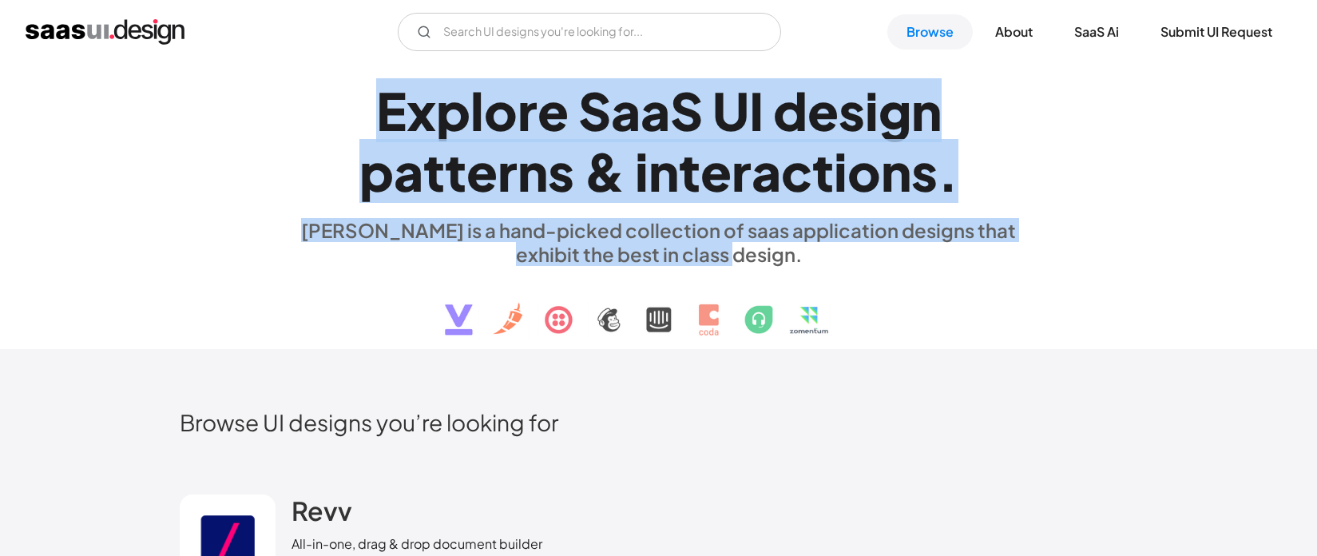
drag, startPoint x: 437, startPoint y: 129, endPoint x: 784, endPoint y: 251, distance: 368.3
click at [784, 251] on div "E x p l o r e S a a S U I d e s i g n p a t t e r n s & i n t e r a c t i o n s…" at bounding box center [658, 207] width 735 height 286
click at [784, 251] on div "[PERSON_NAME] is a hand-picked collection of saas application designs that exhi…" at bounding box center [658, 242] width 735 height 48
drag, startPoint x: 793, startPoint y: 252, endPoint x: 368, endPoint y: 107, distance: 448.8
click at [368, 107] on div "E x p l o r e S a a S U I d e s i g n p a t t e r n s & i n t e r a c t i o n s…" at bounding box center [658, 207] width 735 height 286
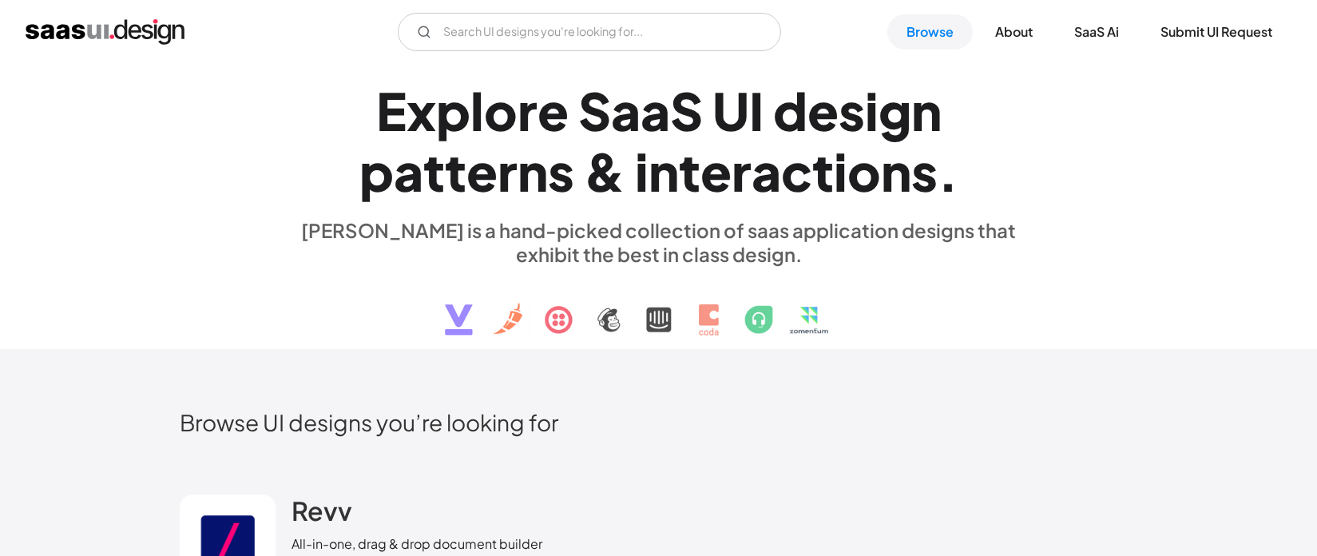
drag, startPoint x: 368, startPoint y: 107, endPoint x: 891, endPoint y: 121, distance: 523.3
click at [368, 107] on h1 "E x p l o r e S a a S U I d e s i g n p a t t e r n s & i n t e r a c t i o n s…" at bounding box center [658, 141] width 735 height 123
click at [1223, 38] on link "Submit UI Request" at bounding box center [1216, 31] width 150 height 35
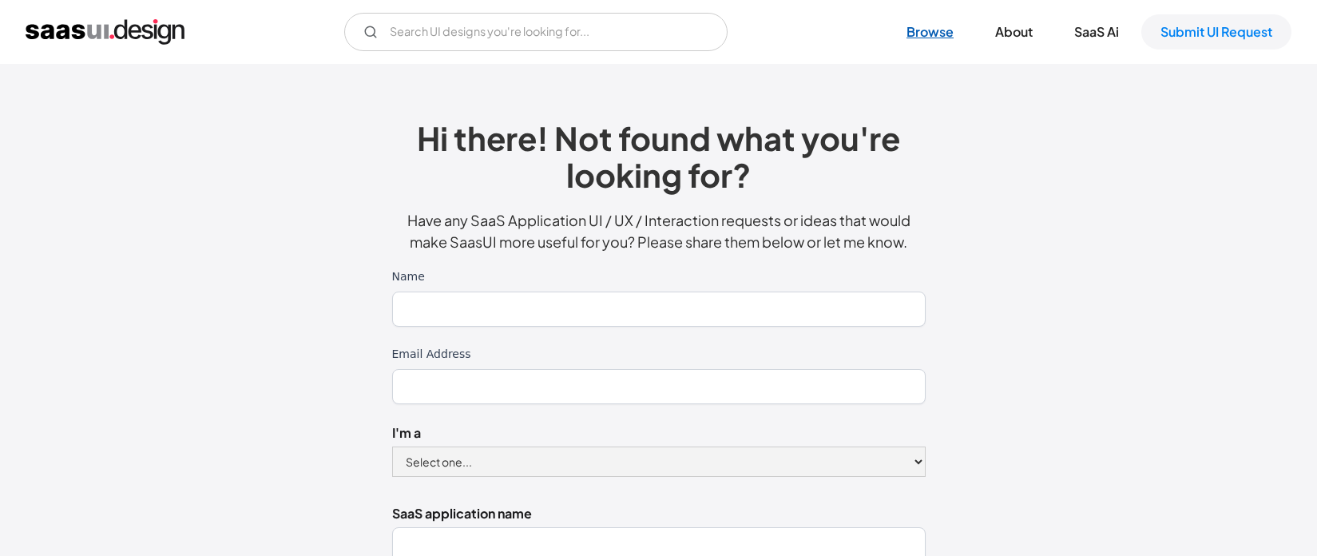
click at [915, 38] on link "Browse" at bounding box center [929, 31] width 85 height 35
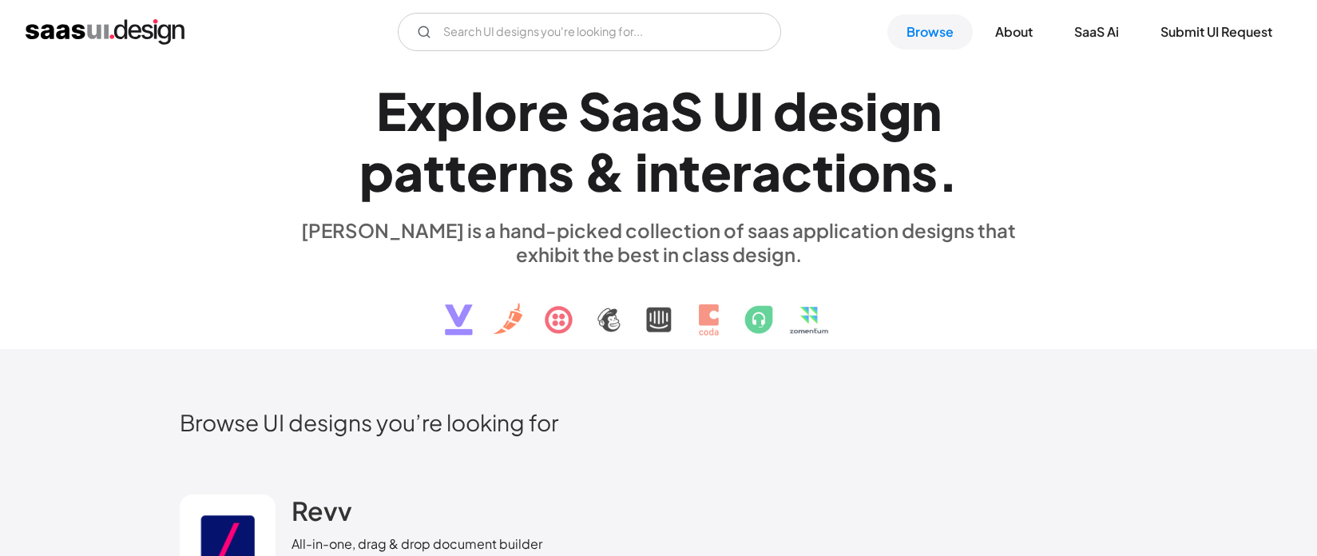
click at [1045, 347] on div "E x p l o r e S a a S U I d e s i g n p a t t e r n s & i n t e r a c t i o n s…" at bounding box center [659, 207] width 958 height 286
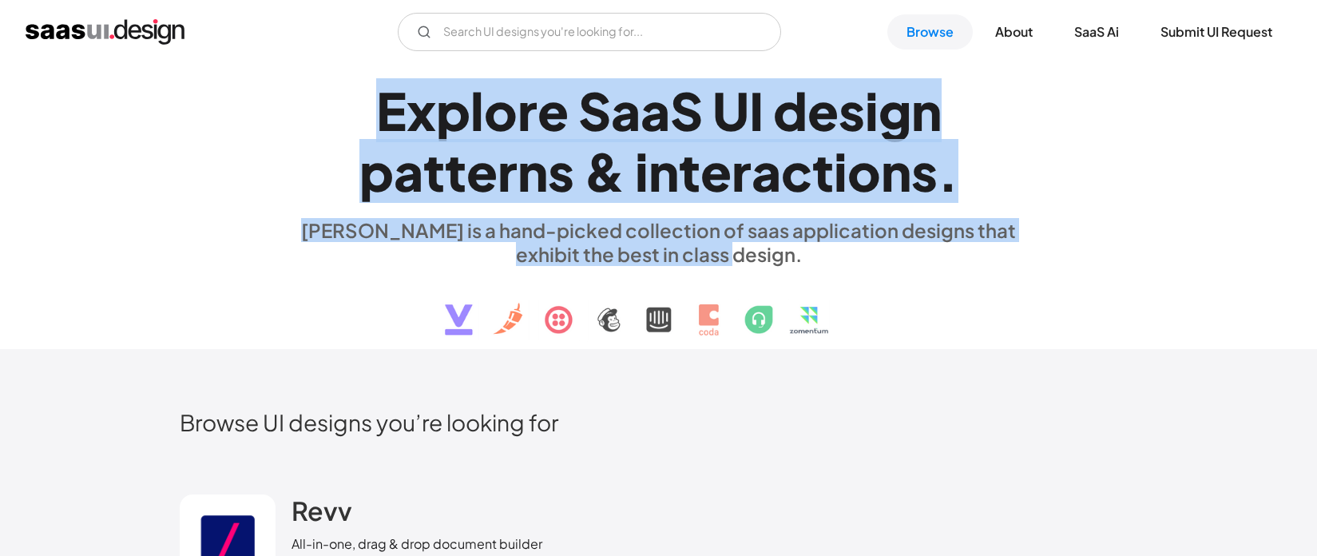
drag, startPoint x: 1001, startPoint y: 335, endPoint x: 371, endPoint y: 117, distance: 666.5
click at [376, 117] on div "E x p l o r e S a a S U I d e s i g n p a t t e r n s & i n t e r a c t i o n s…" at bounding box center [658, 207] width 735 height 286
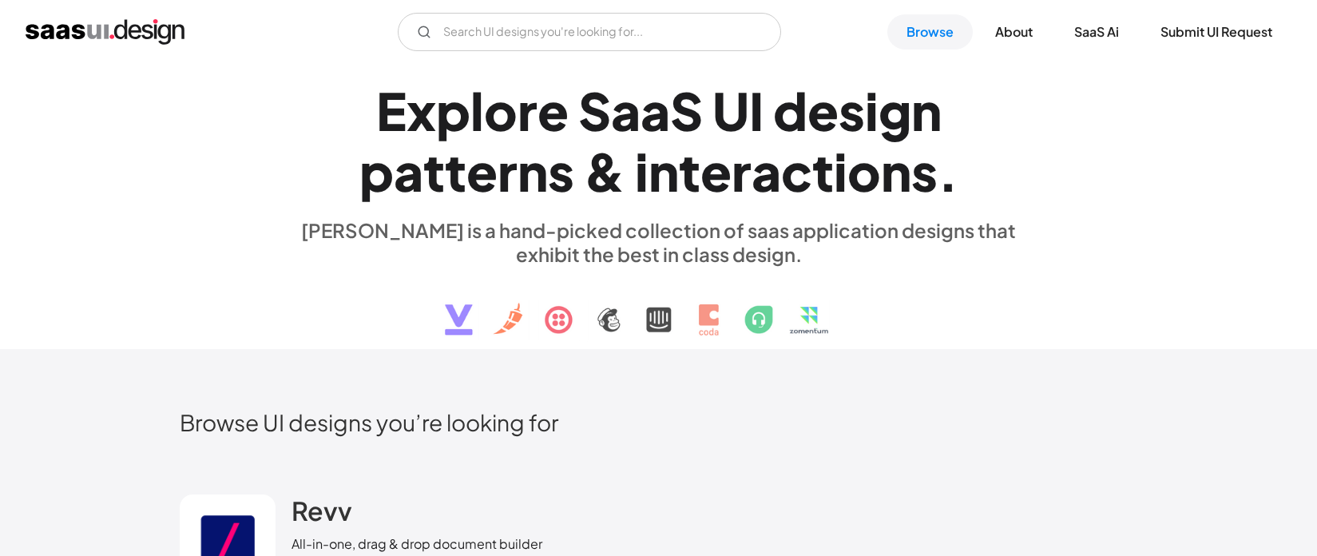
click at [371, 117] on h1 "E x p l o r e S a a S U I d e s i g n p a t t e r n s & i n t e r a c t i o n s…" at bounding box center [658, 141] width 735 height 123
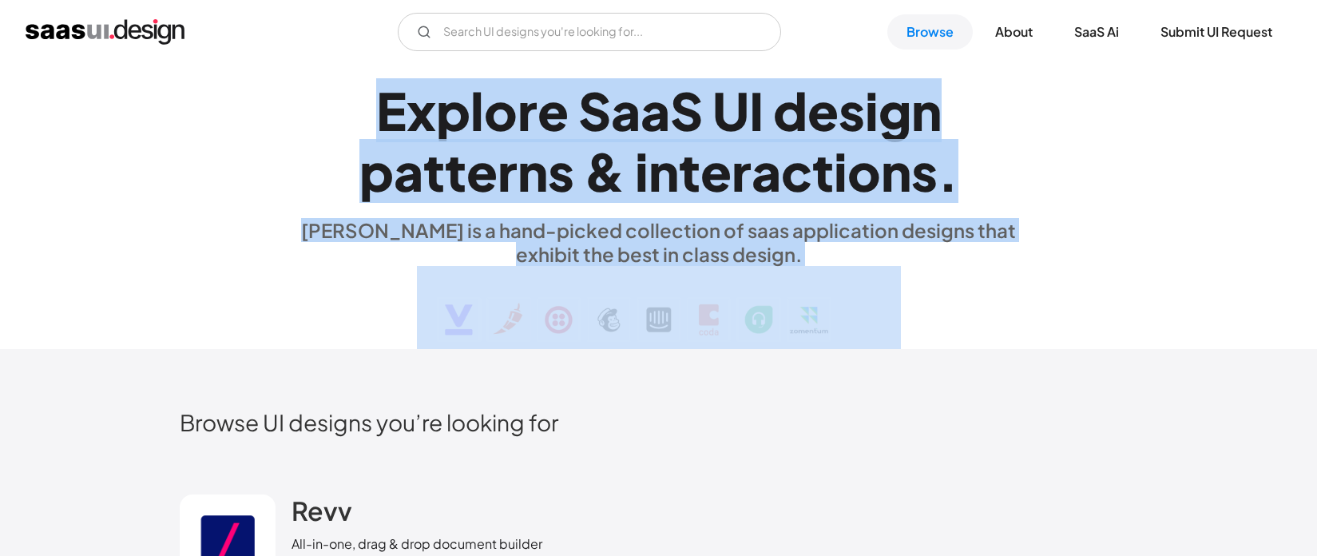
drag, startPoint x: 354, startPoint y: 117, endPoint x: 949, endPoint y: 335, distance: 633.6
click at [949, 335] on div "E x p l o r e S a a S U I d e s i g n p a t t e r n s & i n t e r a c t i o n s…" at bounding box center [658, 207] width 735 height 286
drag, startPoint x: 949, startPoint y: 335, endPoint x: 956, endPoint y: 327, distance: 10.7
click at [949, 335] on div "E x p l o r e S a a S U I d e s i g n p a t t e r n s & i n t e r a c t i o n s…" at bounding box center [658, 207] width 735 height 286
drag, startPoint x: 946, startPoint y: 321, endPoint x: 320, endPoint y: 95, distance: 664.9
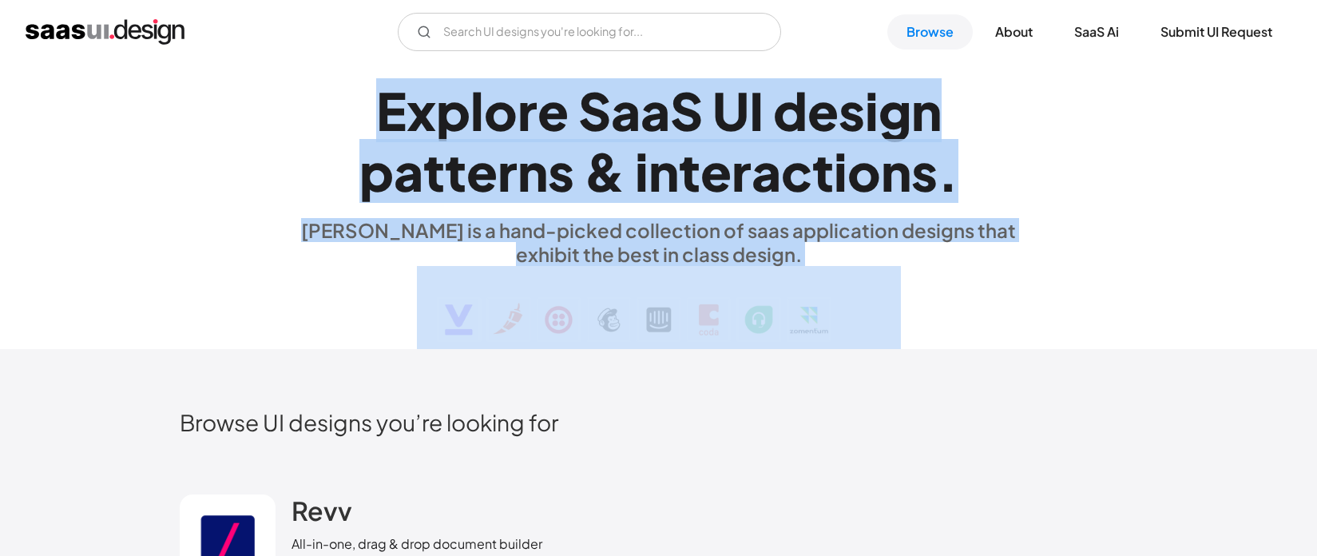
click at [320, 95] on div "E x p l o r e S a a S U I d e s i g n p a t t e r n s & i n t e r a c t i o n s…" at bounding box center [658, 207] width 735 height 286
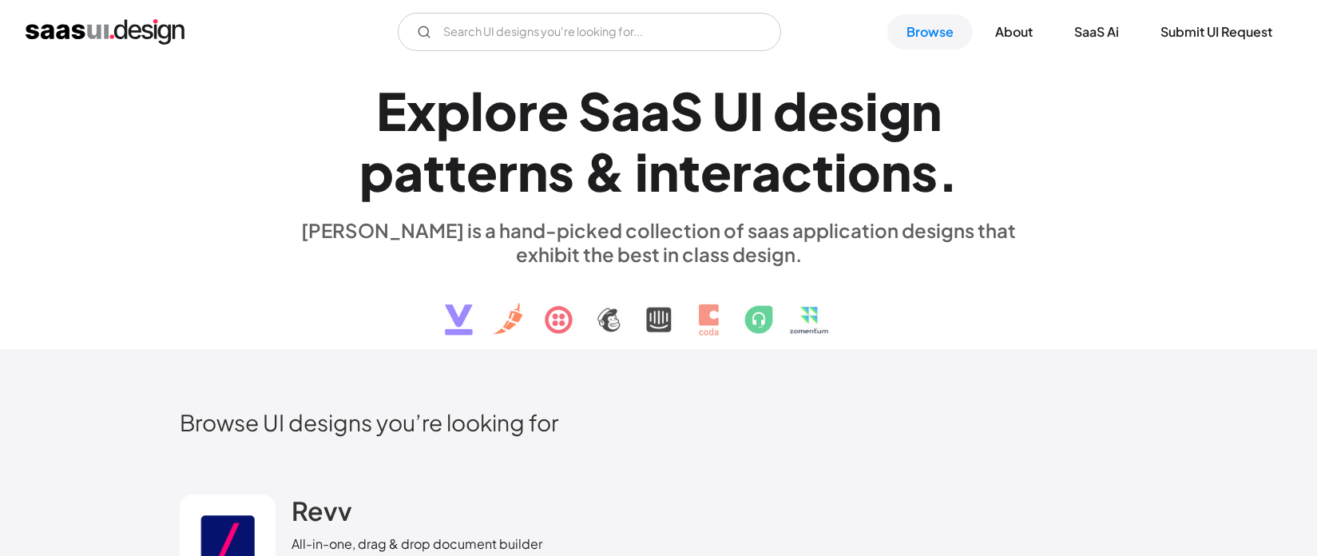
click at [319, 95] on h1 "E x p l o r e S a a S U I d e s i g n p a t t e r n s & i n t e r a c t i o n s…" at bounding box center [658, 141] width 735 height 123
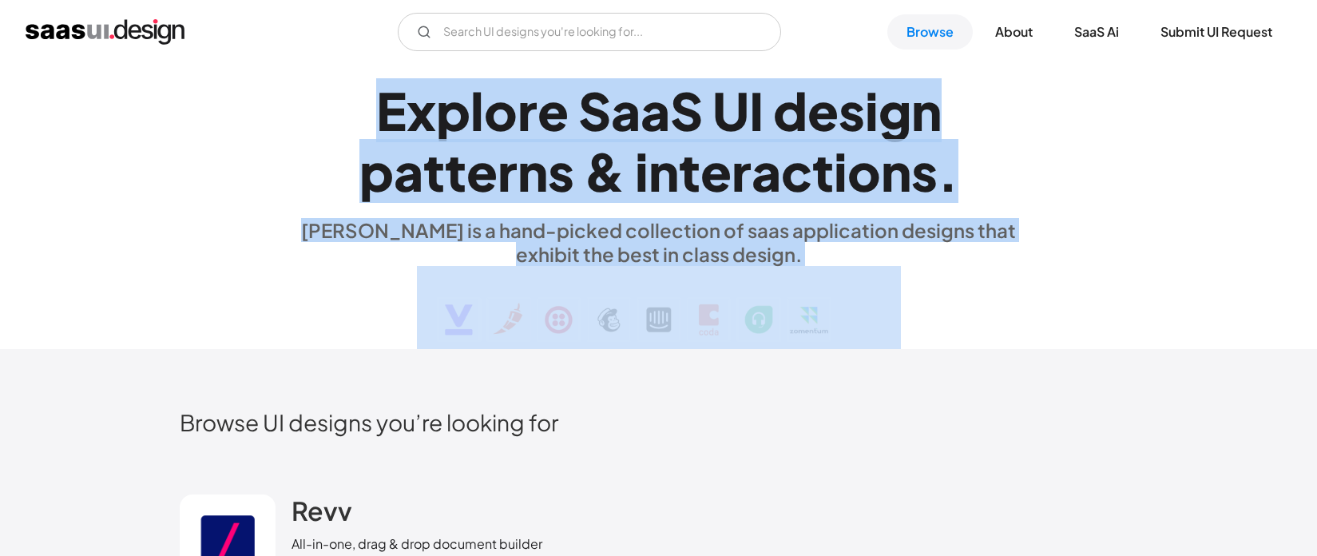
drag, startPoint x: 553, startPoint y: 165, endPoint x: 962, endPoint y: 338, distance: 444.1
click at [962, 338] on div "E x p l o r e S a a S U I d e s i g n p a t t e r n s & i n t e r a c t i o n s…" at bounding box center [658, 207] width 735 height 286
